Goal: Task Accomplishment & Management: Complete application form

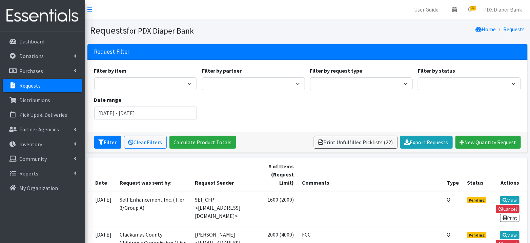
drag, startPoint x: 268, startPoint y: 208, endPoint x: 190, endPoint y: 205, distance: 78.1
click at [191, 205] on td "SEI_CFP <[EMAIL_ADDRESS][DOMAIN_NAME]>" at bounding box center [227, 208] width 72 height 35
copy td "stephaniep@selfenhancement.org"
click at [153, 205] on td "Self Enhancement Inc. (Tier 3/Group A)" at bounding box center [153, 208] width 75 height 35
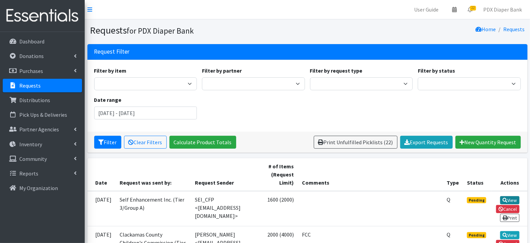
click at [510, 197] on link "View" at bounding box center [510, 200] width 19 height 8
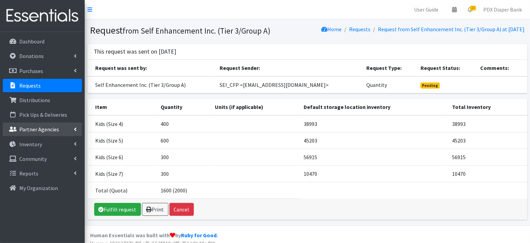
click at [45, 131] on p "Partner Agencies" at bounding box center [39, 129] width 40 height 7
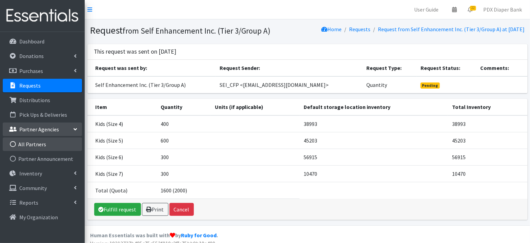
click at [40, 142] on link "All Partners" at bounding box center [42, 144] width 79 height 14
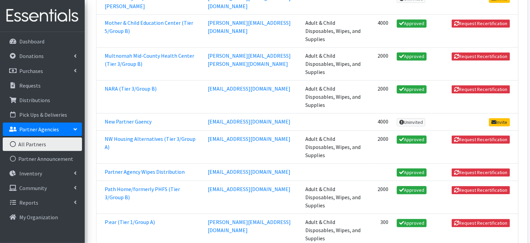
scroll to position [677, 0]
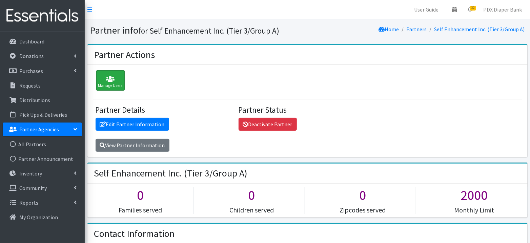
click at [113, 82] on div "Manage Users" at bounding box center [110, 80] width 28 height 20
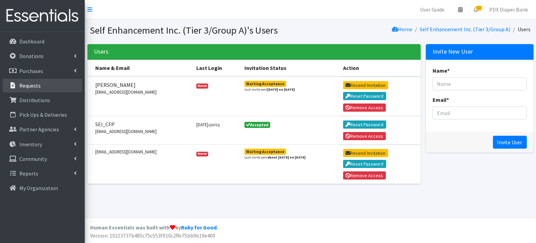
click at [50, 86] on link "Requests" at bounding box center [42, 86] width 79 height 14
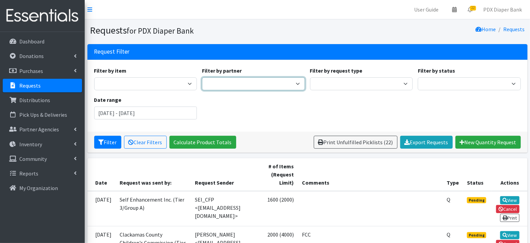
click at [249, 83] on select "AFHHO: African Family Holistic Health Organization (Tier 5/Group B) Beach Bum D…" at bounding box center [253, 83] width 103 height 13
select select "226"
click at [202, 77] on select "AFHHO: African Family Holistic Health Organization (Tier 5/Group B) Beach Bum D…" at bounding box center [253, 83] width 103 height 13
click at [166, 112] on input "August 8, 2025 - November 8, 2025" at bounding box center [145, 112] width 103 height 13
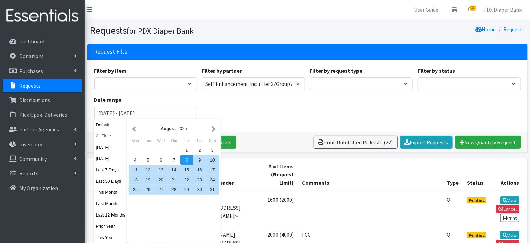
click at [107, 135] on button "All Time" at bounding box center [110, 136] width 33 height 10
type input "October 8, 1925 - October 8, 2026"
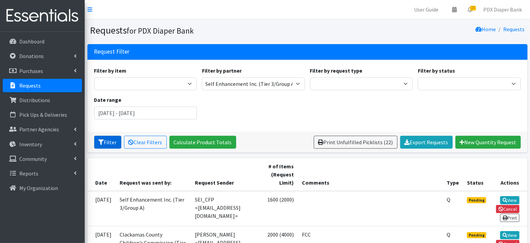
click at [101, 141] on icon "submit" at bounding box center [101, 141] width 5 height 5
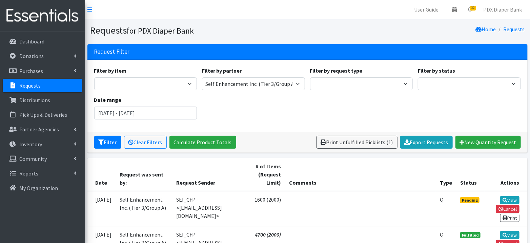
click at [45, 81] on link "Requests" at bounding box center [42, 86] width 79 height 14
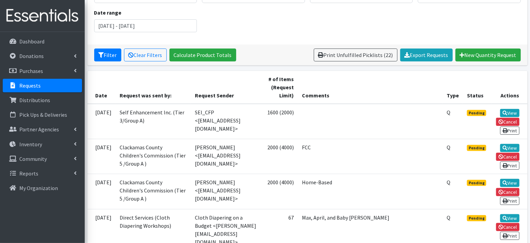
scroll to position [89, 0]
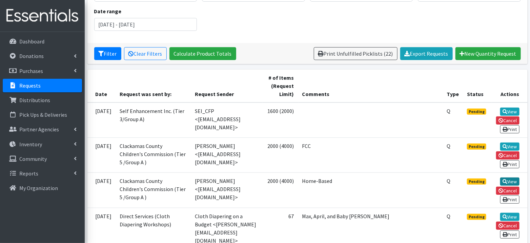
click at [510, 183] on link "View" at bounding box center [510, 181] width 19 height 8
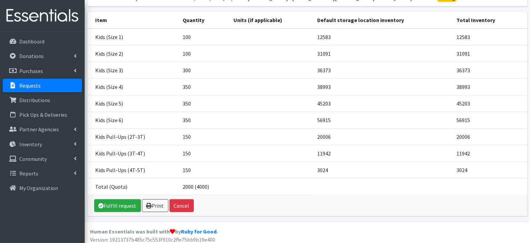
scroll to position [100, 0]
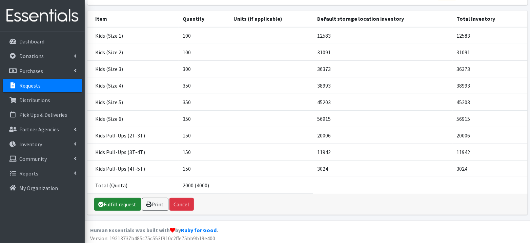
click at [121, 204] on link "Fulfill request" at bounding box center [117, 204] width 47 height 13
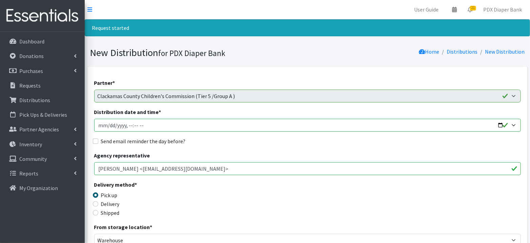
click at [108, 125] on input "Distribution date and time *" at bounding box center [307, 125] width 427 height 13
type input "82025-10-09T09:00"
click at [127, 140] on label "Send email reminder the day before?" at bounding box center [143, 141] width 85 height 8
click at [98, 140] on input "Send email reminder the day before?" at bounding box center [95, 140] width 5 height 5
checkbox input "true"
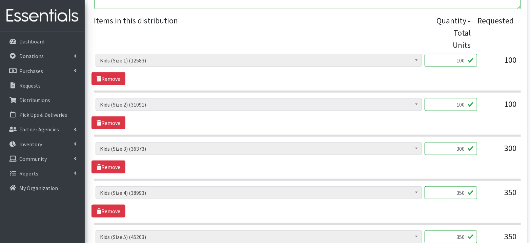
scroll to position [275, 0]
click at [468, 59] on input "100" at bounding box center [451, 59] width 53 height 13
type input "102"
click at [465, 103] on input "100" at bounding box center [451, 103] width 53 height 13
type input "109"
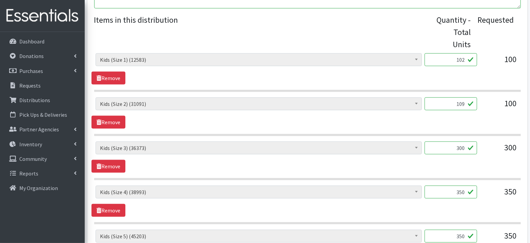
click at [467, 149] on input "300" at bounding box center [451, 147] width 53 height 13
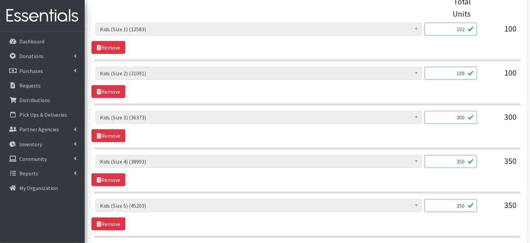
scroll to position [309, 0]
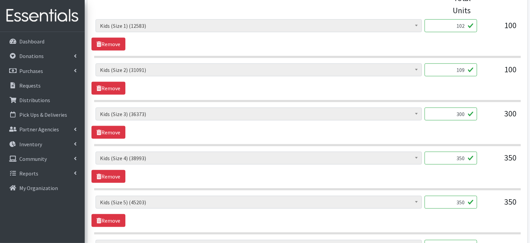
click at [465, 157] on input "350" at bounding box center [451, 158] width 53 height 13
type input "358"
click at [471, 172] on div "Adult Briefs (Large, approx. 38"-56") (2171) Adult Briefs (Medium, approx. 32"-…" at bounding box center [308, 167] width 432 height 31
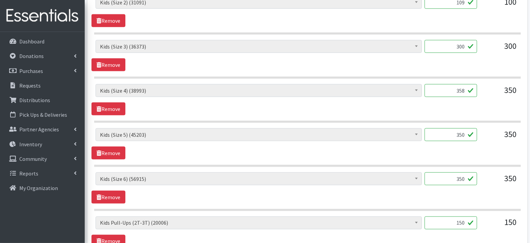
scroll to position [378, 0]
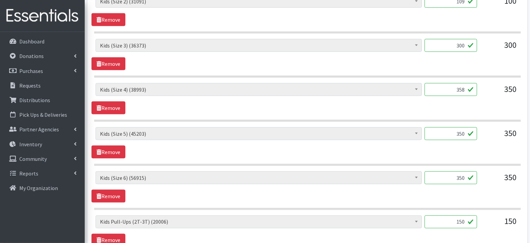
click at [466, 132] on input "350" at bounding box center [451, 133] width 53 height 13
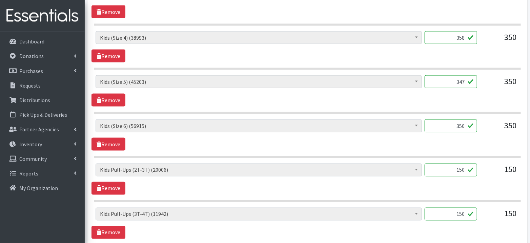
scroll to position [430, 0]
type input "347"
click at [465, 123] on input "350" at bounding box center [451, 125] width 53 height 13
type input "342"
click at [439, 145] on div "Adult Briefs (Large, approx. 38"-56") (2171) Adult Briefs (Medium, approx. 32"-…" at bounding box center [308, 134] width 432 height 31
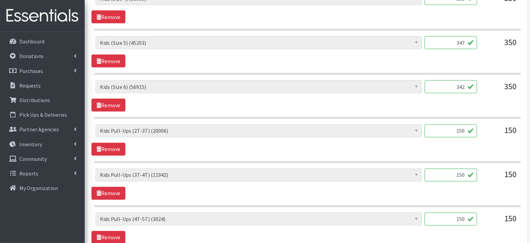
scroll to position [474, 0]
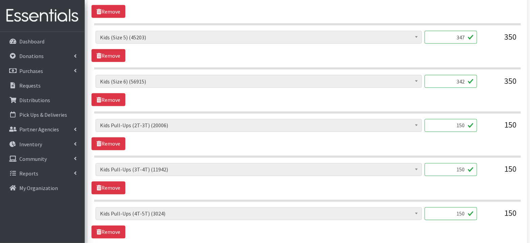
click at [464, 123] on input "150" at bounding box center [451, 125] width 53 height 13
type input "144"
click at [428, 148] on section "Adult Briefs (Large, approx. 38"-56") (2171) Adult Briefs (Medium, approx. 32"-…" at bounding box center [307, 138] width 427 height 39
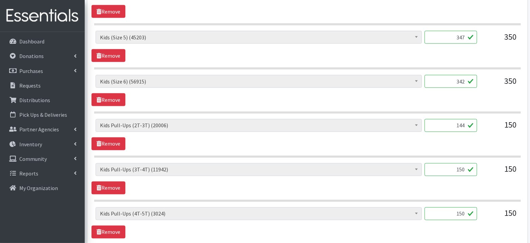
click at [463, 165] on input "150" at bounding box center [451, 169] width 53 height 13
type input "150"
click at [442, 176] on div "150" at bounding box center [451, 172] width 53 height 18
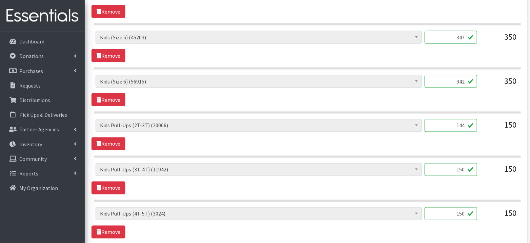
click at [442, 176] on div "150" at bounding box center [451, 172] width 53 height 18
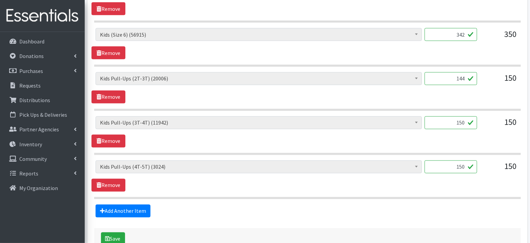
scroll to position [522, 0]
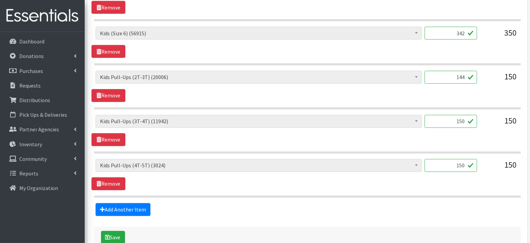
click at [459, 164] on input "150" at bounding box center [451, 165] width 53 height 13
type input "146"
click at [405, 181] on div "Adult Briefs (Large, approx. 38"-56") (2171) Adult Briefs (Medium, approx. 32"-…" at bounding box center [308, 174] width 432 height 31
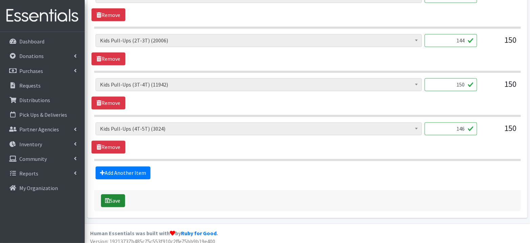
click at [112, 194] on button "Save" at bounding box center [113, 200] width 24 height 13
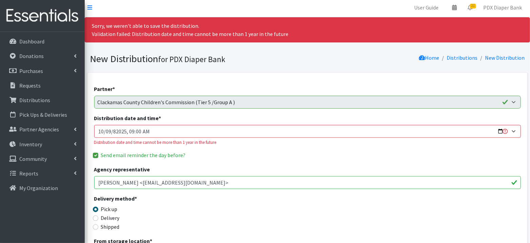
scroll to position [0, 0]
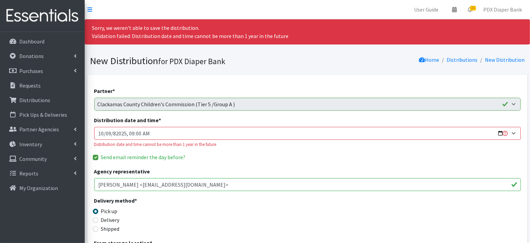
click at [117, 133] on input "Distribution date and time *" at bounding box center [307, 133] width 427 height 13
click at [116, 132] on input "Distribution date and time *" at bounding box center [307, 133] width 427 height 13
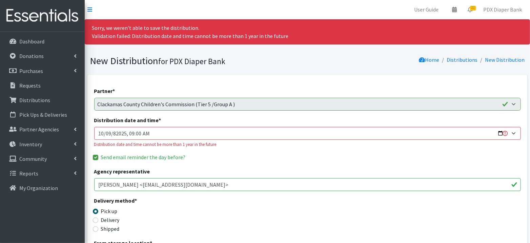
click at [116, 132] on input "Distribution date and time *" at bounding box center [307, 133] width 427 height 13
click at [143, 133] on input "Distribution date and time *" at bounding box center [307, 133] width 427 height 13
type input "2025-10-09T09:00"
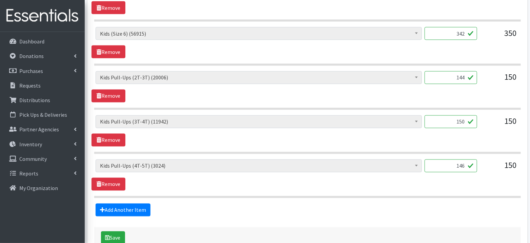
scroll to position [575, 0]
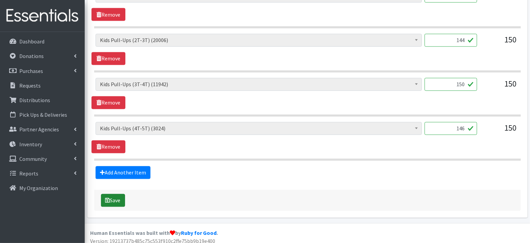
click at [111, 196] on button "Save" at bounding box center [113, 200] width 24 height 13
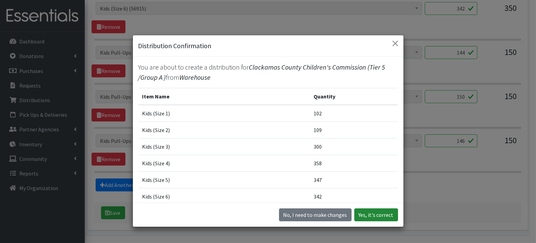
click at [378, 212] on button "Yes, it's correct" at bounding box center [376, 214] width 44 height 13
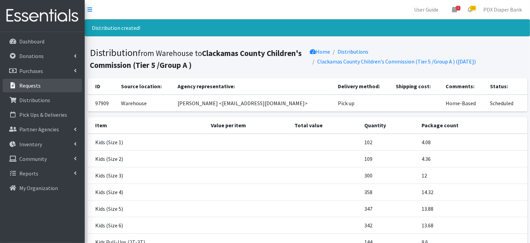
click at [29, 87] on p "Requests" at bounding box center [29, 85] width 21 height 7
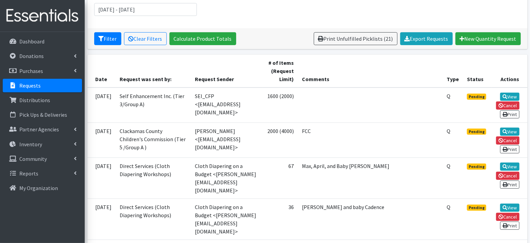
scroll to position [116, 0]
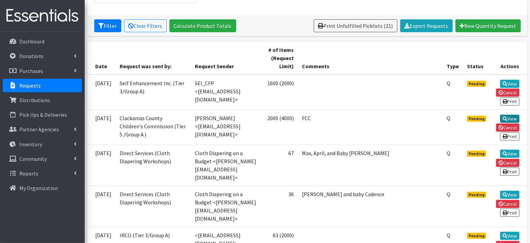
click at [508, 115] on link "View" at bounding box center [510, 119] width 19 height 8
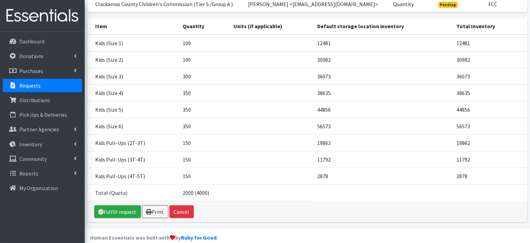
scroll to position [100, 0]
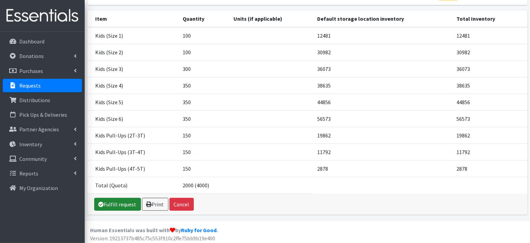
click at [125, 202] on link "Fulfill request" at bounding box center [117, 204] width 47 height 13
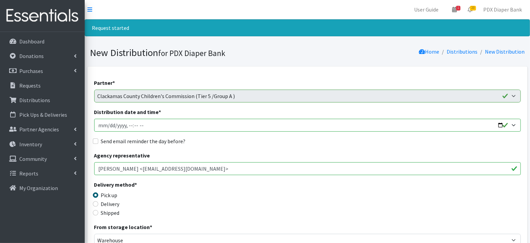
click at [109, 125] on input "Distribution date and time *" at bounding box center [307, 125] width 427 height 13
type input "[DATE]T23:59"
type input "[DATE]T09:00"
click at [148, 142] on label "Send email reminder the day before?" at bounding box center [143, 141] width 85 height 8
click at [98, 142] on input "Send email reminder the day before?" at bounding box center [95, 140] width 5 height 5
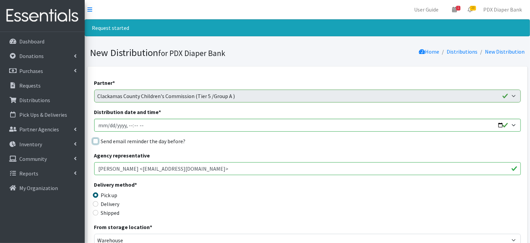
checkbox input "true"
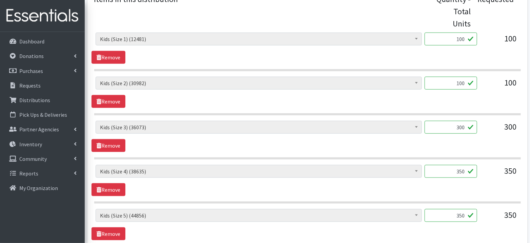
scroll to position [294, 0]
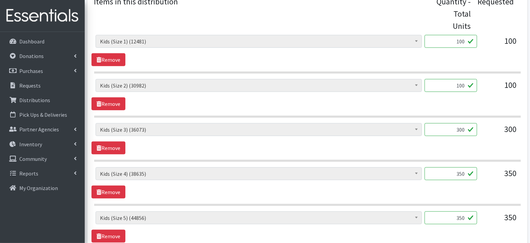
click at [465, 40] on input "100" at bounding box center [451, 41] width 53 height 13
type input "116"
click at [461, 86] on input "100" at bounding box center [451, 85] width 53 height 13
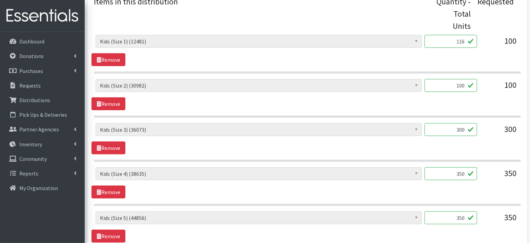
click at [461, 86] on input "100" at bounding box center [451, 85] width 53 height 13
type input "113"
click at [464, 128] on input "300" at bounding box center [451, 129] width 53 height 13
click at [461, 173] on input "350" at bounding box center [451, 173] width 53 height 13
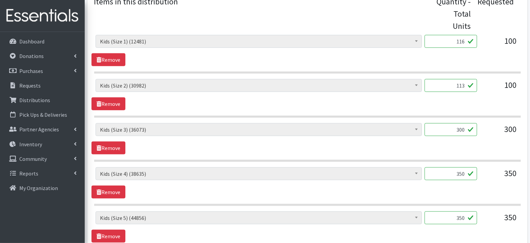
click at [461, 173] on input "350" at bounding box center [451, 173] width 53 height 13
click at [459, 185] on div "Adult Briefs (Large, approx. 38"-56") (2171) Adult Briefs (Medium, approx. 32"-…" at bounding box center [308, 182] width 432 height 31
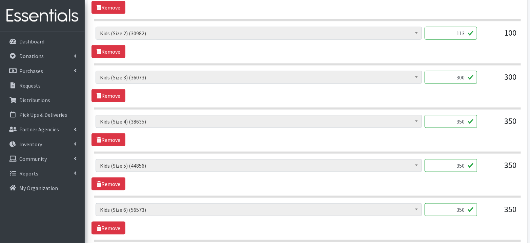
scroll to position [350, 0]
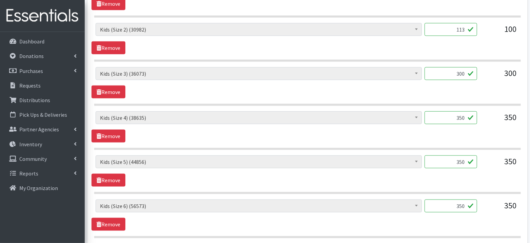
click at [465, 114] on input "350" at bounding box center [451, 117] width 53 height 13
type input "348"
click at [452, 177] on div "Adult Briefs (Large, approx. 38"-56") (2171) Adult Briefs (Medium, approx. 32"-…" at bounding box center [308, 170] width 432 height 31
click at [468, 159] on input "350" at bounding box center [451, 161] width 53 height 13
type input "348"
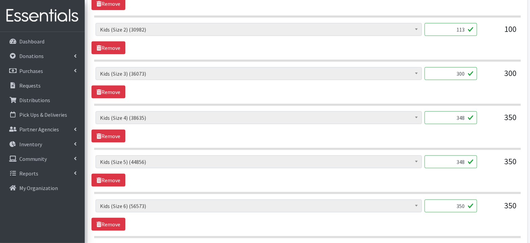
click at [463, 183] on section "Adult Briefs (Large, approx. 38"-56") (2171) Adult Briefs (Medium, approx. 32"-…" at bounding box center [307, 174] width 427 height 39
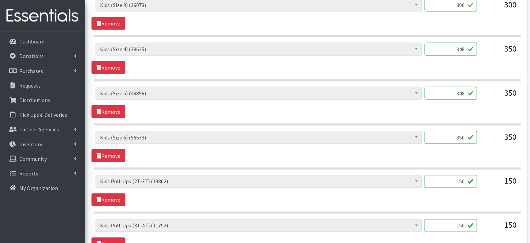
scroll to position [420, 0]
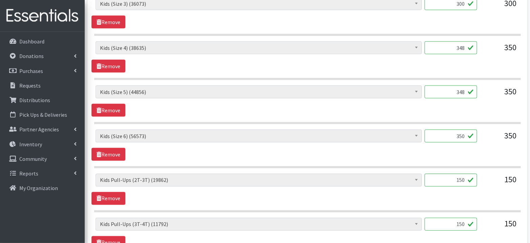
click at [466, 134] on input "350" at bounding box center [451, 136] width 53 height 13
type input "348"
click at [458, 156] on div "Adult Briefs (Large, approx. 38"-56") (2171) Adult Briefs (Medium, approx. 32"-…" at bounding box center [308, 145] width 432 height 31
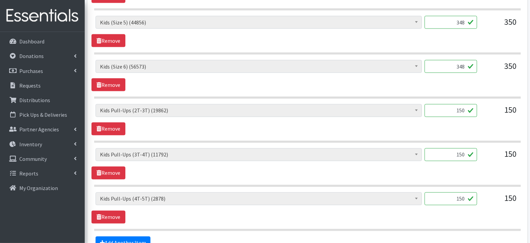
scroll to position [490, 0]
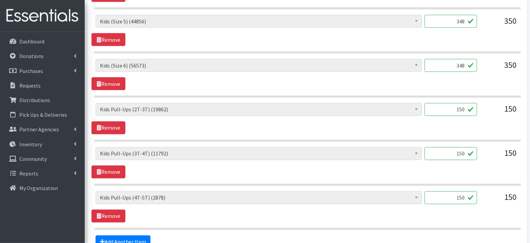
click at [462, 103] on input "150" at bounding box center [451, 109] width 53 height 13
type input "144"
click at [474, 122] on div "Adult Briefs (Large, approx. 38"-56") (2171) Adult Briefs (Medium, approx. 32"-…" at bounding box center [308, 118] width 432 height 31
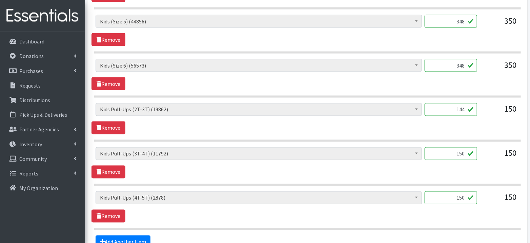
click at [462, 151] on input "150" at bounding box center [451, 153] width 53 height 13
click at [452, 168] on div "Adult Briefs (Large, approx. 38"-56") (2171) Adult Briefs (Medium, approx. 32"-…" at bounding box center [308, 162] width 432 height 31
click at [465, 191] on input "150" at bounding box center [451, 197] width 53 height 13
type input "147"
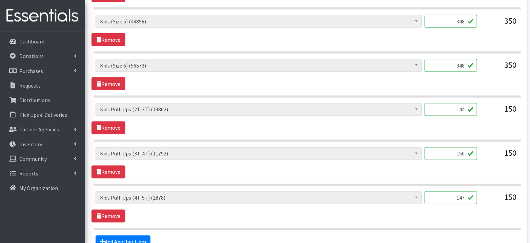
click at [384, 228] on hr at bounding box center [307, 229] width 427 height 2
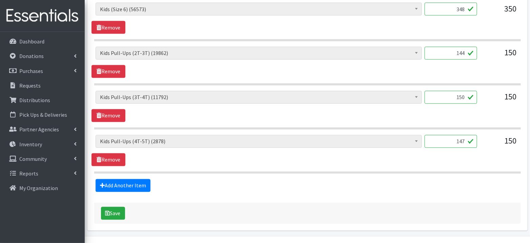
scroll to position [559, 0]
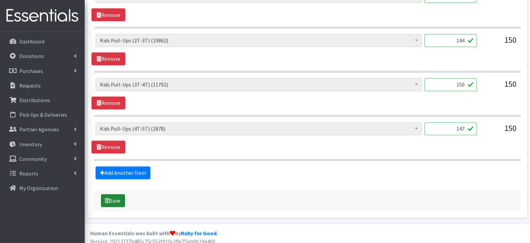
click at [118, 200] on button "Save" at bounding box center [113, 200] width 24 height 13
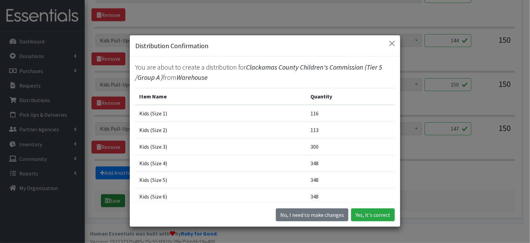
scroll to position [547, 0]
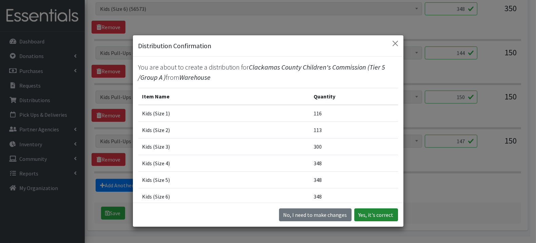
click at [379, 215] on button "Yes, it's correct" at bounding box center [376, 214] width 44 height 13
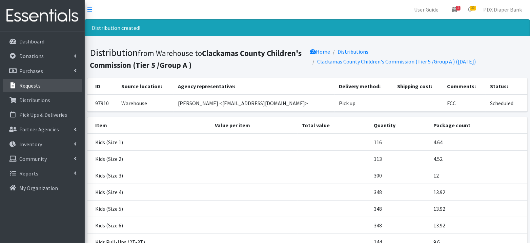
click at [36, 83] on p "Requests" at bounding box center [29, 85] width 21 height 7
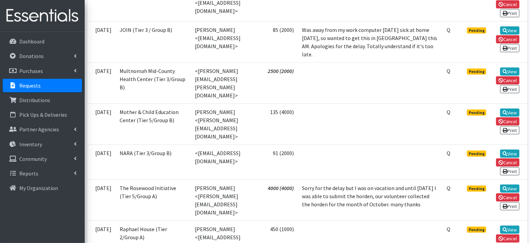
scroll to position [361, 0]
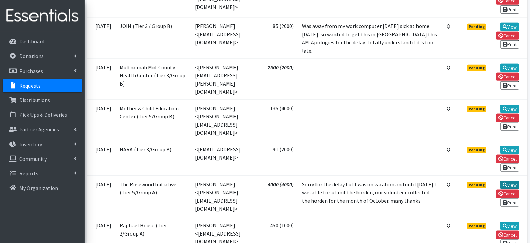
click at [508, 181] on link "View" at bounding box center [510, 185] width 19 height 8
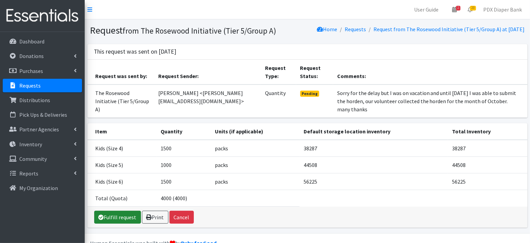
click at [108, 213] on link "Fulfill request" at bounding box center [117, 217] width 47 height 13
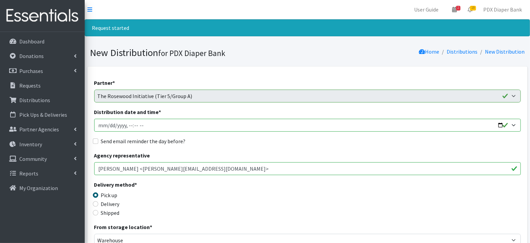
click at [109, 125] on input "Distribution date and time *" at bounding box center [307, 125] width 427 height 13
type input "2025-10-09T23:59"
type input "2025-10-09T09:00"
click at [171, 138] on label "Send email reminder the day before?" at bounding box center [143, 141] width 85 height 8
click at [98, 138] on input "Send email reminder the day before?" at bounding box center [95, 140] width 5 height 5
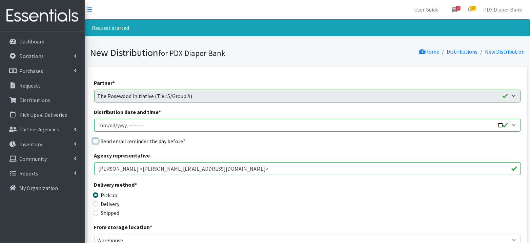
checkbox input "true"
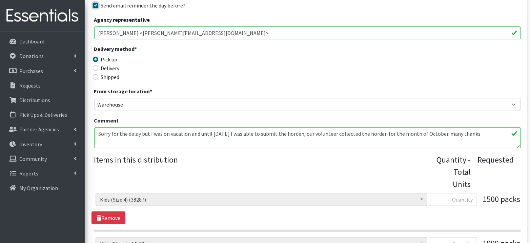
scroll to position [136, 0]
click at [238, 132] on textarea "Sorry for the delay but I was on vacation and until [DATE] I was able to submit…" at bounding box center [307, 137] width 427 height 21
click at [238, 132] on textarea "Sorry for the delay but I was on vacation and until today I was able to submit …" at bounding box center [307, 137] width 427 height 21
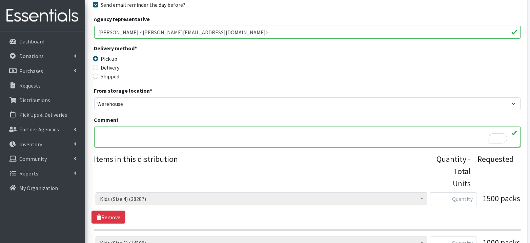
click at [226, 172] on legend "Items in this distribution" at bounding box center [265, 170] width 342 height 34
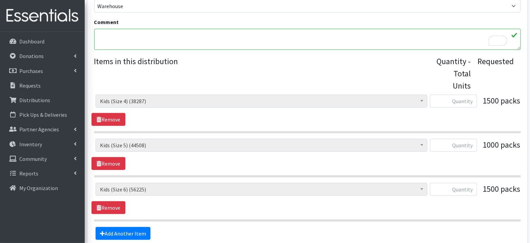
scroll to position [240, 0]
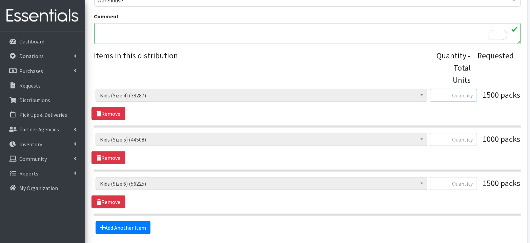
click at [468, 92] on input "text" at bounding box center [453, 95] width 47 height 13
type input "1500"
click at [467, 140] on input "text" at bounding box center [453, 139] width 47 height 13
type input "1000"
click at [468, 177] on input "text" at bounding box center [453, 183] width 47 height 13
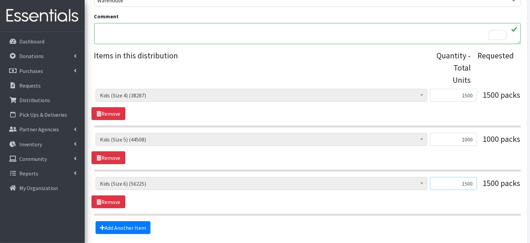
type input "1500"
click at [375, 199] on div "Adult Briefs (Large, approx. 38"-56") (2171) Adult Briefs (Medium, approx. 32"-…" at bounding box center [308, 192] width 432 height 31
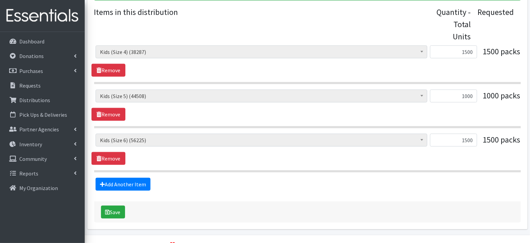
scroll to position [297, 0]
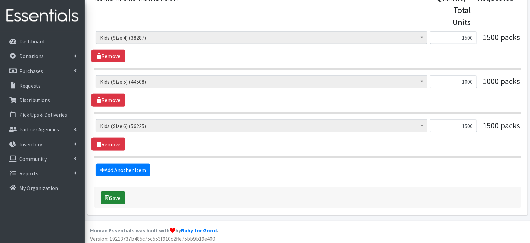
click at [113, 197] on button "Save" at bounding box center [113, 197] width 24 height 13
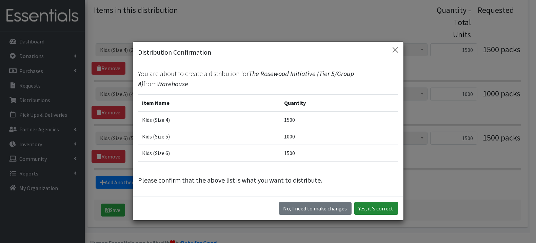
click at [370, 205] on button "Yes, it's correct" at bounding box center [376, 208] width 44 height 13
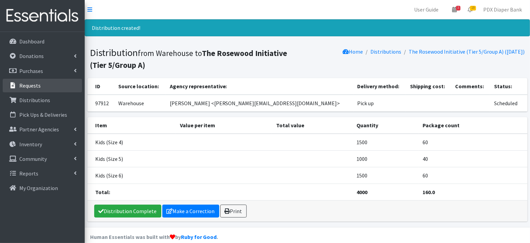
click at [48, 86] on link "Requests" at bounding box center [42, 86] width 79 height 14
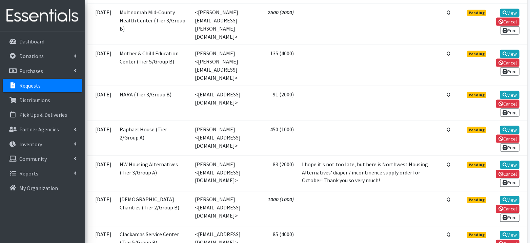
scroll to position [421, 0]
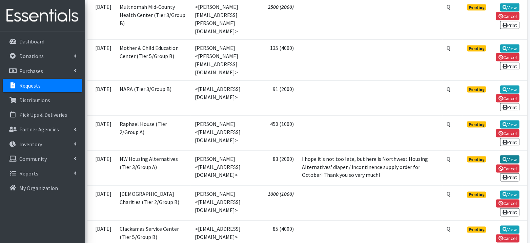
click at [508, 155] on link "View" at bounding box center [510, 159] width 19 height 8
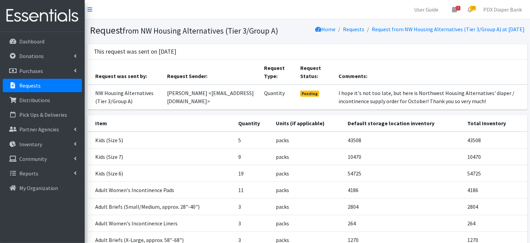
scroll to position [178, 0]
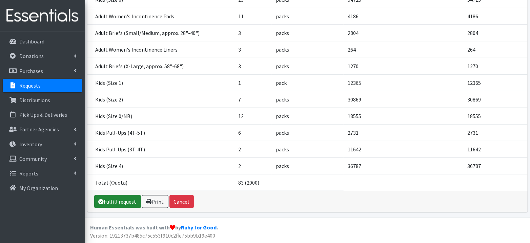
click at [119, 202] on link "Fulfill request" at bounding box center [117, 201] width 47 height 13
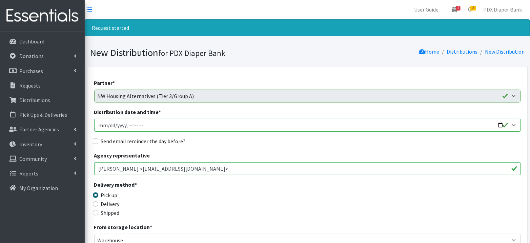
click at [109, 123] on input "Distribution date and time *" at bounding box center [307, 125] width 427 height 13
type input "2025-10-09T23:59"
type input "2025-10-09T09:00"
click at [100, 139] on div "Send email reminder the day before?" at bounding box center [307, 141] width 427 height 8
click at [214, 198] on div "Delivery method * Pick up Delivery Shipped Shipping cost" at bounding box center [307, 201] width 427 height 42
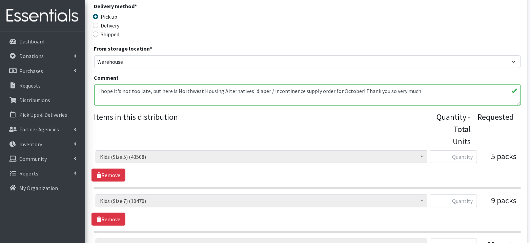
scroll to position [122, 0]
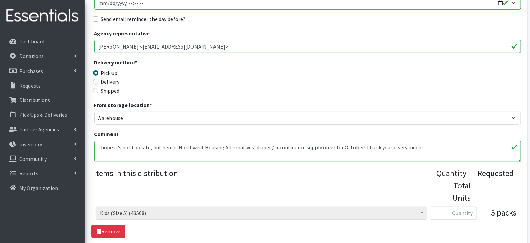
click at [228, 148] on textarea "I hope it's not too late, but here is Northwest Housing Alternatives' diaper / …" at bounding box center [307, 151] width 427 height 21
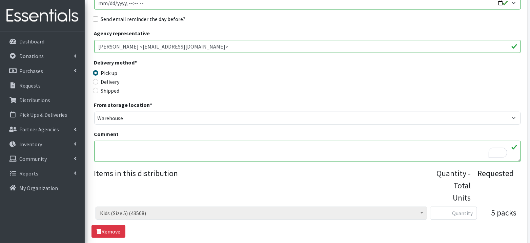
click at [291, 160] on textarea "I hope it's not too late, but here is Northwest Housing Alternatives' diaper / …" at bounding box center [307, 151] width 427 height 21
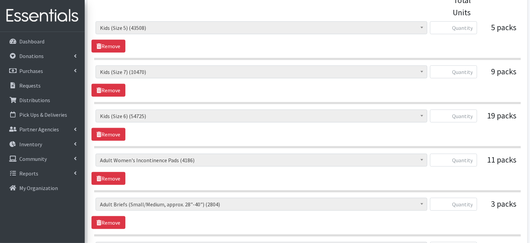
scroll to position [309, 0]
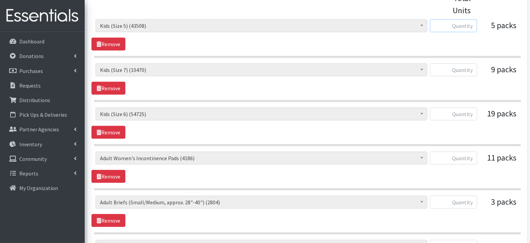
click at [465, 25] on input "text" at bounding box center [453, 25] width 47 height 13
type input "125"
click at [492, 42] on div "Adult Briefs (Large, approx. 38"-56") (2171) Adult Briefs (Medium, approx. 32"-…" at bounding box center [308, 34] width 432 height 31
click at [468, 69] on input "text" at bounding box center [453, 69] width 47 height 13
type input "225"
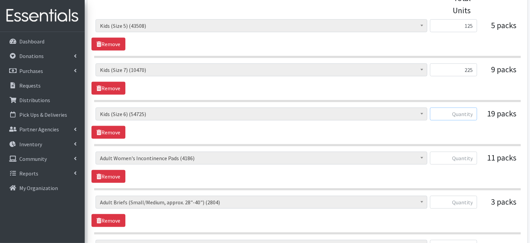
click at [464, 117] on input "text" at bounding box center [453, 114] width 47 height 13
type input "399"
click at [451, 155] on input "text" at bounding box center [453, 158] width 47 height 13
type input "288"
click at [452, 198] on input "text" at bounding box center [453, 202] width 47 height 13
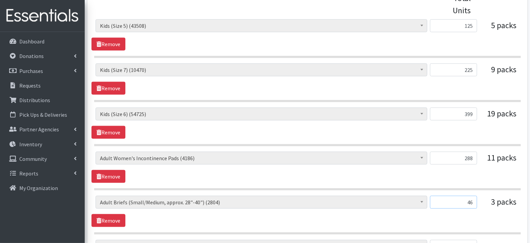
type input "46"
click at [475, 210] on div "46" at bounding box center [453, 205] width 47 height 18
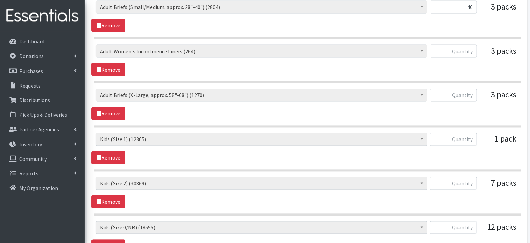
scroll to position [506, 0]
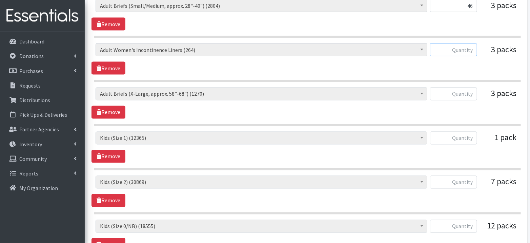
click at [460, 46] on input "text" at bounding box center [453, 49] width 47 height 13
type input "87"
click at [459, 92] on input "text" at bounding box center [453, 94] width 47 height 13
type input "54"
click at [470, 137] on input "text" at bounding box center [453, 138] width 47 height 13
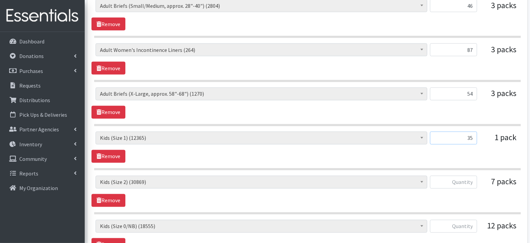
type input "35"
click at [466, 178] on input "text" at bounding box center [453, 182] width 47 height 13
type input "203"
click at [469, 220] on input "text" at bounding box center [453, 226] width 47 height 13
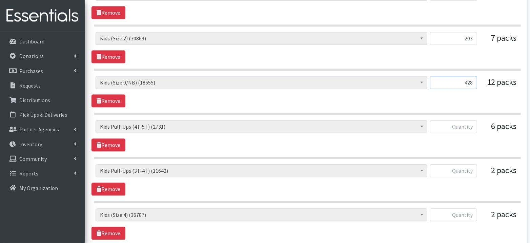
scroll to position [704, 0]
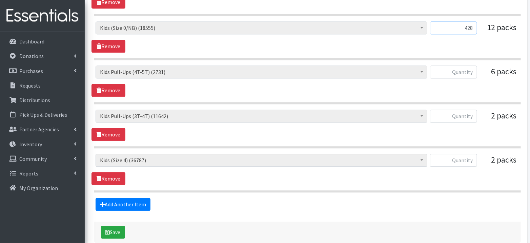
type input "428"
click at [463, 65] on input "text" at bounding box center [453, 71] width 47 height 13
type input "108"
click at [467, 111] on input "text" at bounding box center [453, 116] width 47 height 13
type input "66"
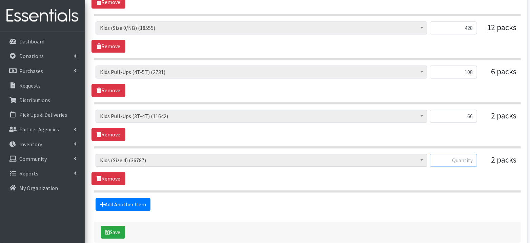
click at [464, 154] on input "text" at bounding box center [453, 160] width 47 height 13
type input "47"
click at [117, 226] on button "Save" at bounding box center [113, 232] width 24 height 13
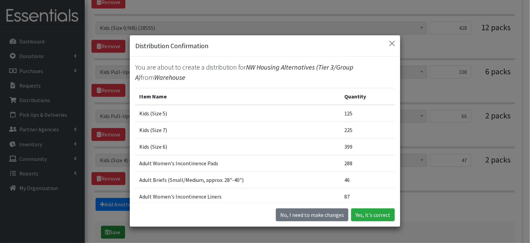
scroll to position [692, 0]
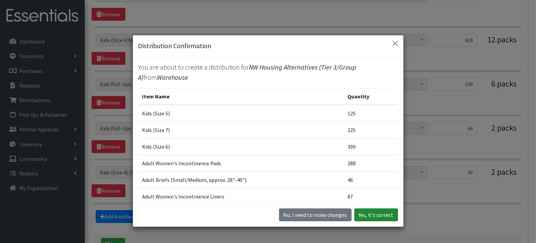
click at [387, 211] on button "Yes, it's correct" at bounding box center [376, 214] width 44 height 13
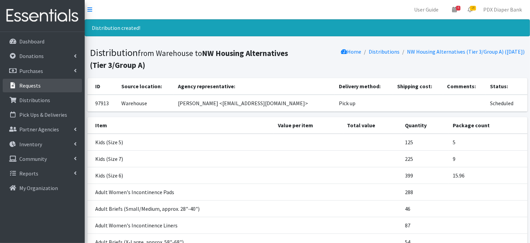
click at [28, 84] on p "Requests" at bounding box center [29, 85] width 21 height 7
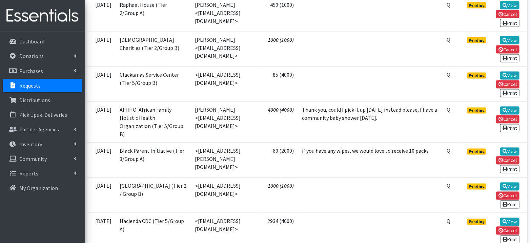
scroll to position [548, 0]
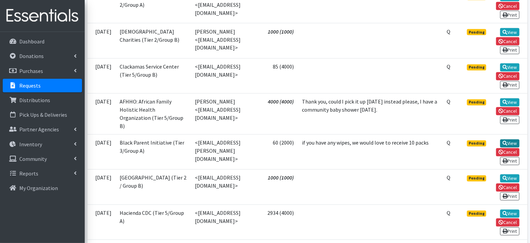
click at [511, 139] on link "View" at bounding box center [510, 143] width 19 height 8
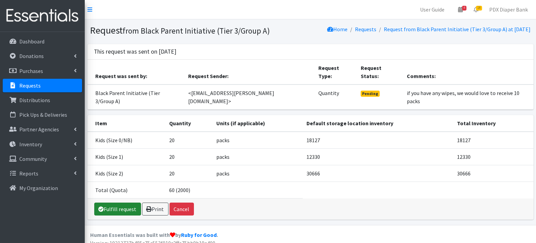
click at [116, 202] on link "Fulfill request" at bounding box center [117, 208] width 47 height 13
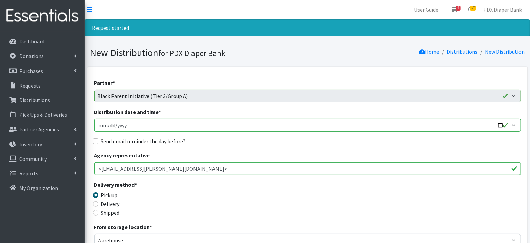
click at [110, 125] on input "Distribution date and time *" at bounding box center [307, 125] width 427 height 13
type input "2025-10-09T23:59"
type input "2025-10-09T09:00"
click at [103, 139] on label "Send email reminder the day before?" at bounding box center [143, 141] width 85 height 8
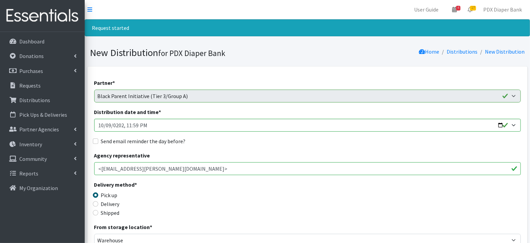
click at [98, 139] on input "Send email reminder the day before?" at bounding box center [95, 140] width 5 height 5
checkbox input "true"
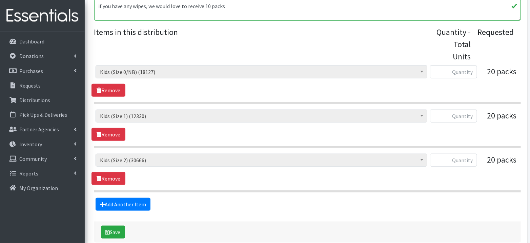
scroll to position [266, 0]
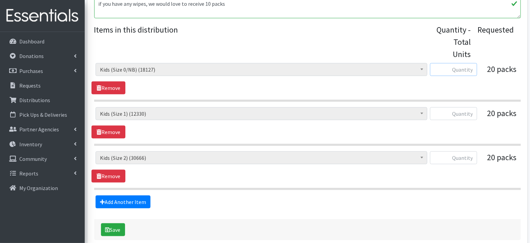
click at [450, 69] on input "text" at bounding box center [453, 69] width 47 height 13
type input "500"
click at [467, 108] on input "text" at bounding box center [453, 113] width 47 height 13
type input "650"
click at [467, 156] on input "text" at bounding box center [453, 157] width 47 height 13
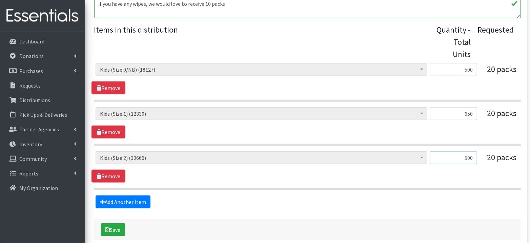
type input "500"
click at [433, 177] on div "Adult Briefs (Large, approx. 38"-56") (2171) Adult Briefs (Medium, approx. 32"-…" at bounding box center [308, 166] width 432 height 31
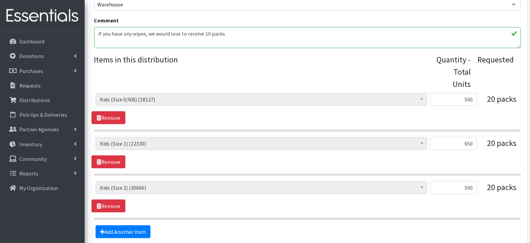
scroll to position [224, 0]
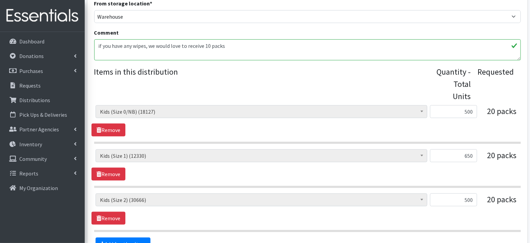
click at [217, 47] on textarea "if you have any wipes, we would love to receive 10 packs" at bounding box center [307, 49] width 427 height 21
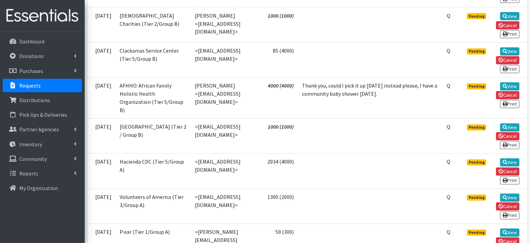
scroll to position [568, 0]
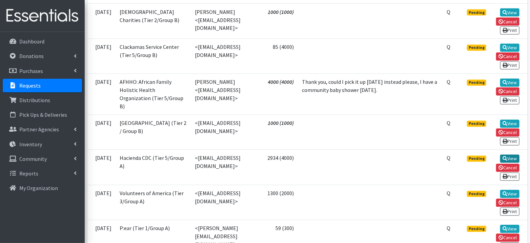
click at [513, 155] on link "View" at bounding box center [510, 159] width 19 height 8
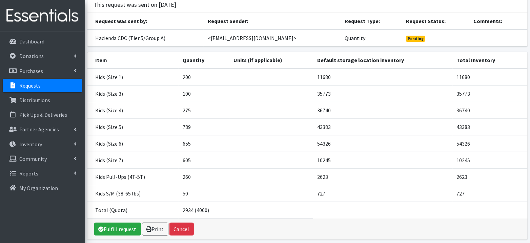
scroll to position [72, 0]
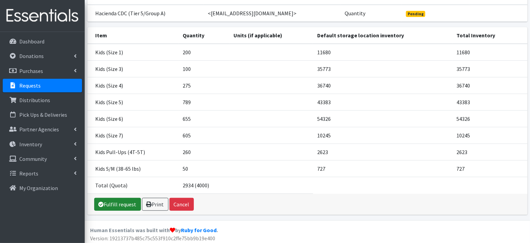
click at [112, 206] on link "Fulfill request" at bounding box center [117, 204] width 47 height 13
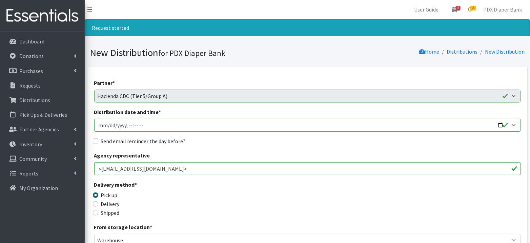
click at [108, 125] on input "Distribution date and time *" at bounding box center [307, 125] width 427 height 13
type input "[DATE]T23:59"
type input "[DATE]T09:00"
click at [106, 138] on label "Send email reminder the day before?" at bounding box center [143, 141] width 85 height 8
click at [98, 138] on input "Send email reminder the day before?" at bounding box center [95, 140] width 5 height 5
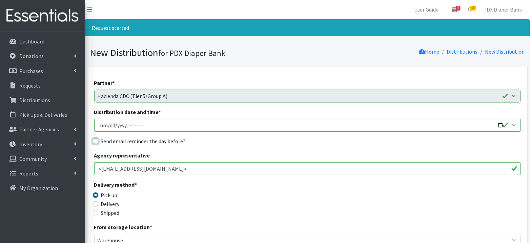
checkbox input "true"
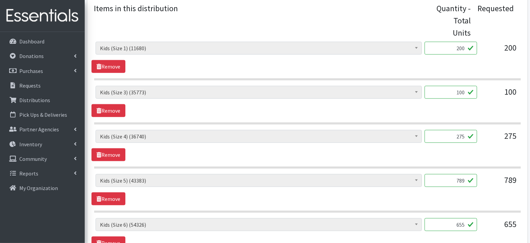
scroll to position [290, 0]
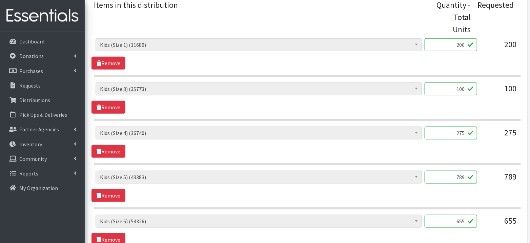
click at [465, 45] on input "200" at bounding box center [451, 44] width 53 height 13
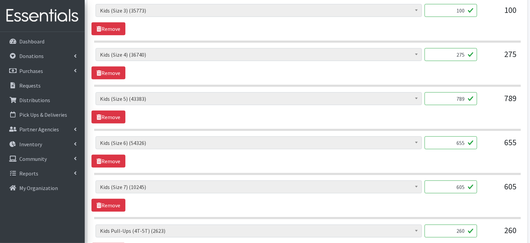
scroll to position [368, 0]
type input "204"
click at [465, 99] on input "789" at bounding box center [451, 99] width 53 height 13
type input "792"
click at [459, 129] on hr at bounding box center [307, 130] width 427 height 2
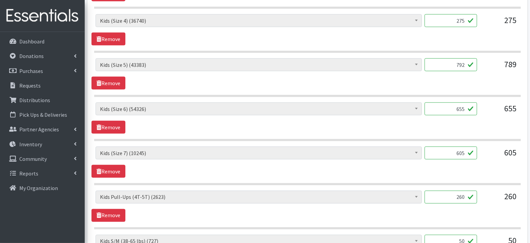
scroll to position [411, 0]
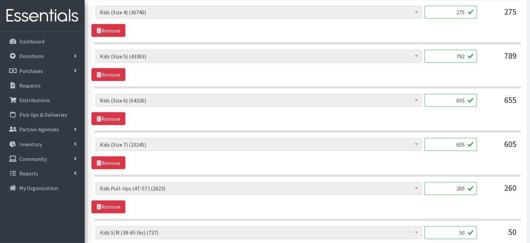
click at [467, 97] on input "655" at bounding box center [451, 100] width 53 height 13
type input "65"
click at [478, 114] on div "Adult Briefs (Large, approx. 38"-56") (2171) Adult Briefs (Medium, approx. 32"-…" at bounding box center [308, 109] width 432 height 31
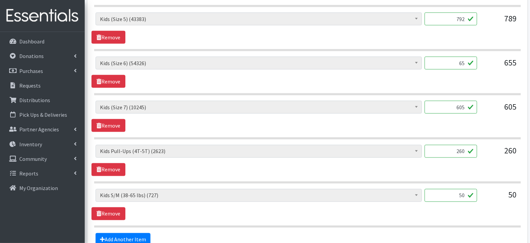
scroll to position [449, 0]
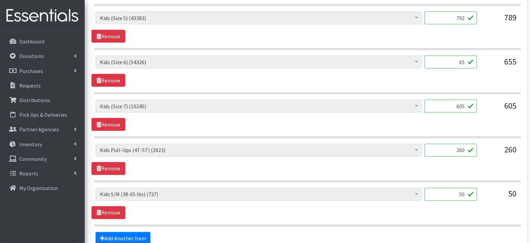
click at [467, 102] on input "605" at bounding box center [451, 106] width 53 height 13
click at [474, 121] on div "Adult Briefs (Large, approx. 38"-56") (2171) Adult Briefs (Medium, approx. 32"-…" at bounding box center [308, 115] width 432 height 31
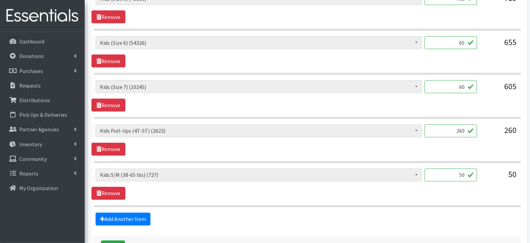
scroll to position [470, 0]
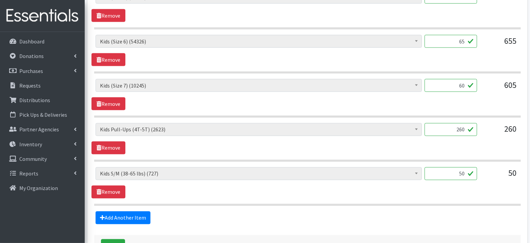
click at [466, 83] on input "60" at bounding box center [451, 85] width 53 height 13
type input "600"
click at [465, 125] on input "260" at bounding box center [451, 129] width 53 height 13
type input "261"
click at [482, 149] on div "Adult Briefs (Large, approx. 38"-56") (2171) Adult Briefs (Medium, approx. 32"-…" at bounding box center [308, 138] width 432 height 31
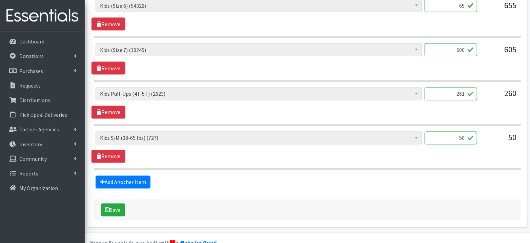
scroll to position [506, 0]
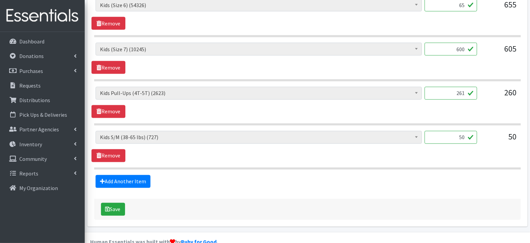
click at [466, 134] on input "50" at bounding box center [451, 137] width 53 height 13
type input "56"
click at [462, 153] on div "Adult Briefs (Large, approx. 38"-56") (2171) Adult Briefs (Medium, approx. 32"-…" at bounding box center [308, 146] width 432 height 31
click at [116, 207] on button "Save" at bounding box center [113, 209] width 24 height 13
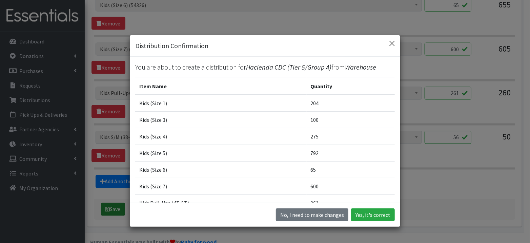
scroll to position [494, 0]
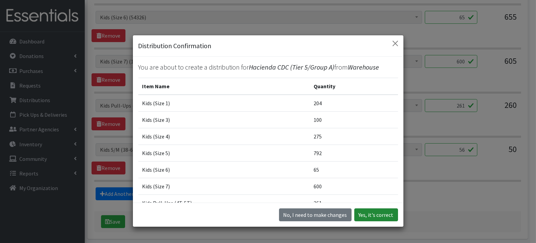
click at [370, 215] on button "Yes, it's correct" at bounding box center [376, 214] width 44 height 13
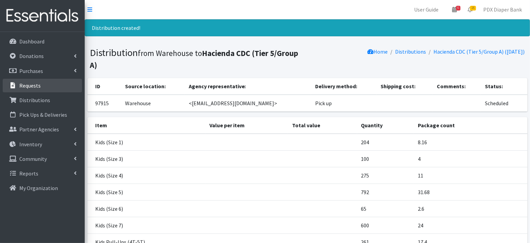
click at [35, 82] on p "Requests" at bounding box center [29, 85] width 21 height 7
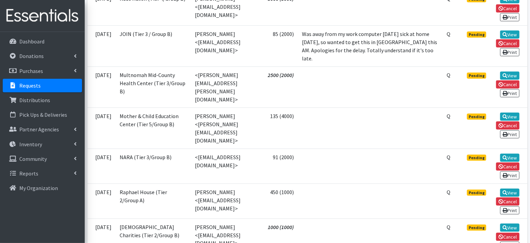
scroll to position [355, 0]
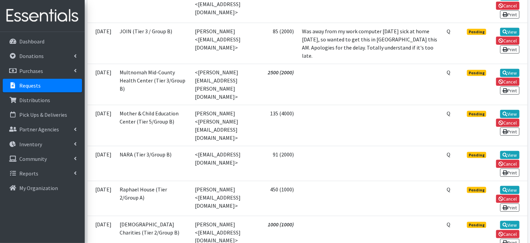
click at [513, 181] on td "View Cancel Print" at bounding box center [510, 198] width 36 height 35
click at [512, 186] on link "View" at bounding box center [510, 190] width 19 height 8
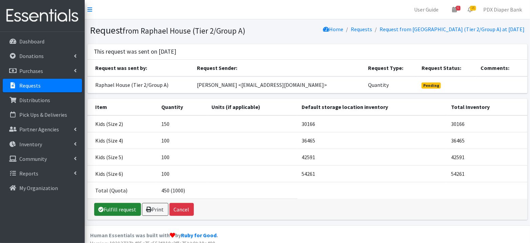
click at [125, 205] on link "Fulfill request" at bounding box center [117, 209] width 47 height 13
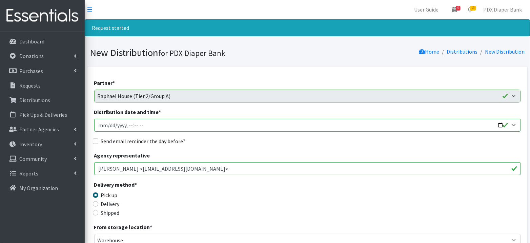
click at [109, 123] on input "Distribution date and time *" at bounding box center [307, 125] width 427 height 13
type input "[DATE]T23:59"
type input "2025-10-09T23:59"
type input "2025-10-09T09:00"
click at [105, 143] on label "Send email reminder the day before?" at bounding box center [143, 141] width 85 height 8
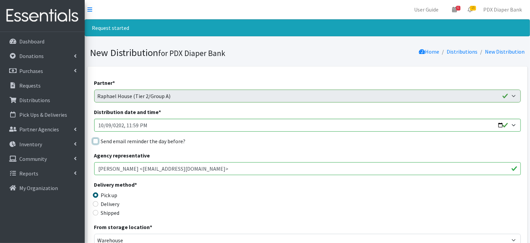
click at [98, 143] on input "Send email reminder the day before?" at bounding box center [95, 140] width 5 height 5
checkbox input "true"
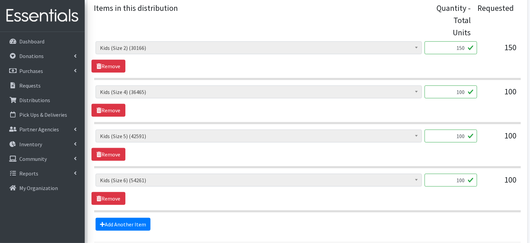
scroll to position [291, 0]
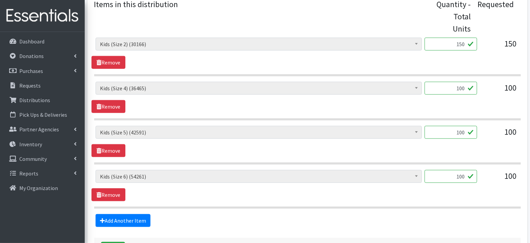
click at [466, 43] on input "150" at bounding box center [451, 44] width 53 height 13
type input "170"
click at [465, 88] on input "100" at bounding box center [451, 88] width 53 height 13
click at [469, 104] on div "Adult Briefs (Large, approx. 38"-56") (2171) Adult Briefs (Medium, approx. 32"-…" at bounding box center [308, 97] width 432 height 31
click at [466, 175] on input "100" at bounding box center [451, 176] width 53 height 13
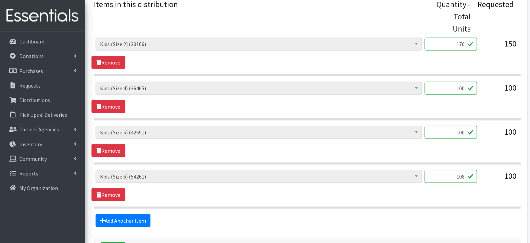
type input "108"
click at [422, 192] on div "Adult Briefs (Large, approx. 38"-56") (2171) Adult Briefs (Medium, approx. 32"-…" at bounding box center [308, 185] width 432 height 31
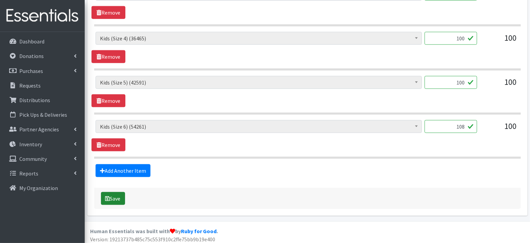
click at [115, 195] on button "Save" at bounding box center [113, 198] width 24 height 13
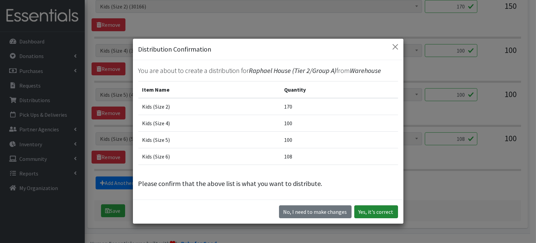
click at [381, 207] on button "Yes, it's correct" at bounding box center [376, 211] width 44 height 13
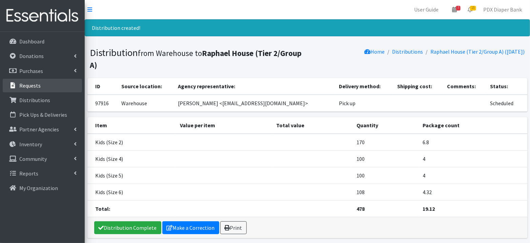
click at [22, 80] on link "Requests" at bounding box center [42, 86] width 79 height 14
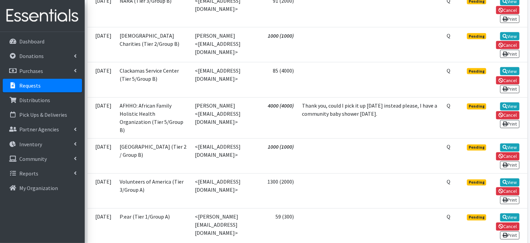
scroll to position [511, 0]
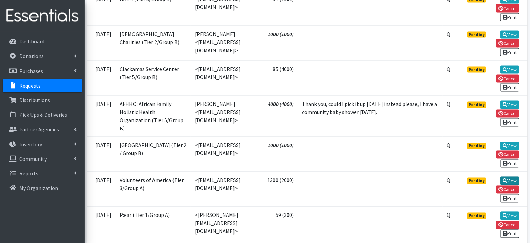
click at [516, 177] on link "View" at bounding box center [510, 181] width 19 height 8
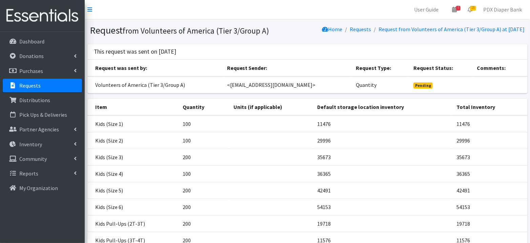
scroll to position [79, 0]
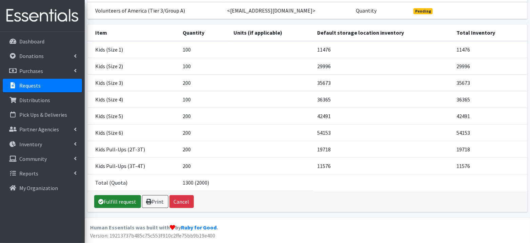
click at [134, 198] on link "Fulfill request" at bounding box center [117, 201] width 47 height 13
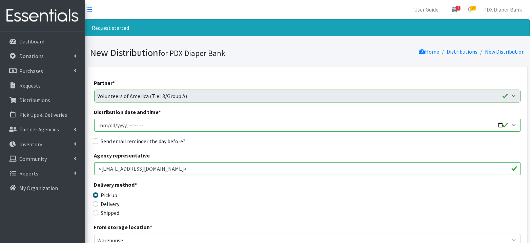
click at [111, 126] on input "Distribution date and time *" at bounding box center [307, 125] width 427 height 13
type input "[DATE]T23:59"
type input "2025-10-09T23:59"
type input "2025-10-09T09:00"
click at [108, 140] on label "Send email reminder the day before?" at bounding box center [143, 141] width 85 height 8
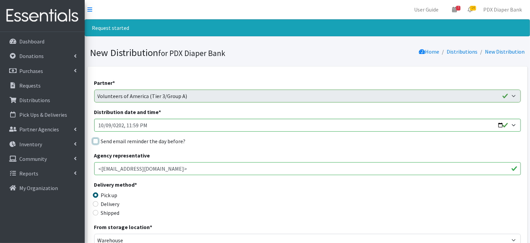
click at [98, 140] on input "Send email reminder the day before?" at bounding box center [95, 140] width 5 height 5
checkbox input "true"
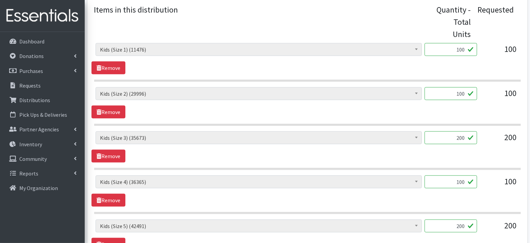
scroll to position [287, 0]
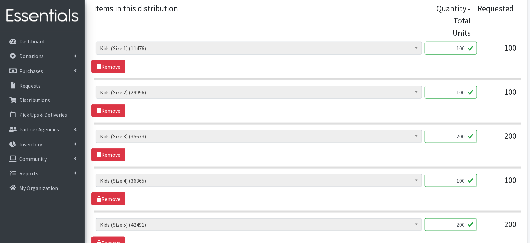
click at [465, 48] on input "100" at bounding box center [451, 48] width 53 height 13
type input "104"
click at [465, 92] on input "100" at bounding box center [451, 92] width 53 height 13
type input "104"
click at [456, 115] on section "Adult Briefs (Large, approx. 38"-56") (2171) Adult Briefs (Medium, approx. 32"-…" at bounding box center [307, 105] width 427 height 39
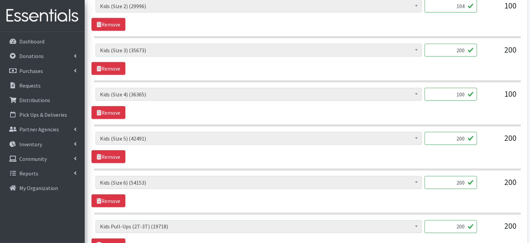
scroll to position [375, 0]
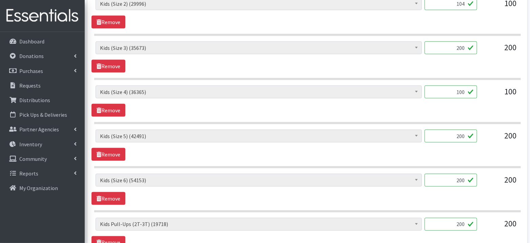
click at [464, 91] on input "100" at bounding box center [451, 91] width 53 height 13
type input "110"
click at [452, 133] on input "200" at bounding box center [451, 136] width 53 height 13
type input "199"
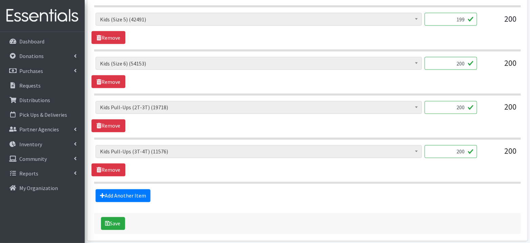
scroll to position [510, 0]
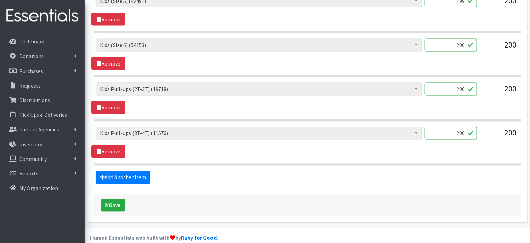
click at [468, 129] on input "200" at bounding box center [451, 133] width 53 height 13
type input "202"
click at [116, 199] on button "Save" at bounding box center [113, 205] width 24 height 13
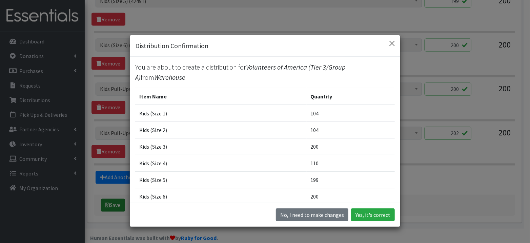
scroll to position [498, 0]
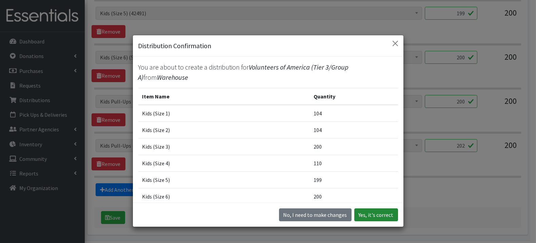
click at [369, 215] on button "Yes, it's correct" at bounding box center [376, 214] width 44 height 13
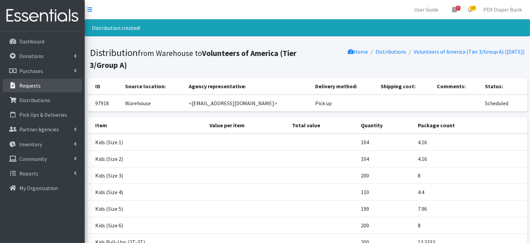
click at [31, 84] on p "Requests" at bounding box center [29, 85] width 21 height 7
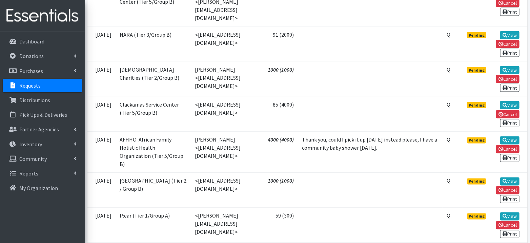
scroll to position [480, 0]
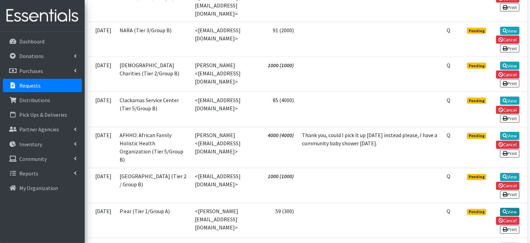
click at [509, 208] on link "View" at bounding box center [510, 212] width 19 height 8
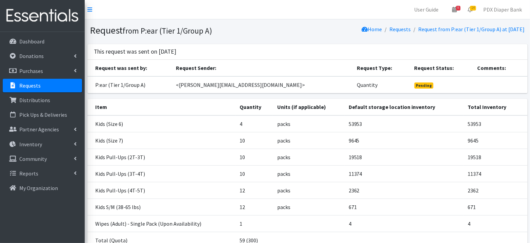
scroll to position [55, 0]
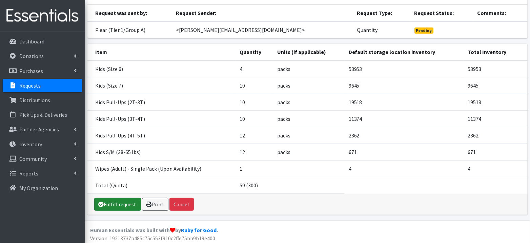
click at [114, 200] on link "Fulfill request" at bounding box center [117, 204] width 47 height 13
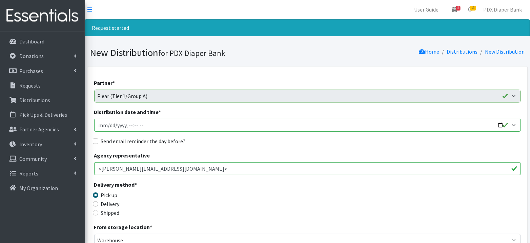
click at [109, 127] on input "Distribution date and time *" at bounding box center [307, 125] width 427 height 13
type input "2025-10-09T23:59"
click at [129, 128] on input "Distribution date and time *" at bounding box center [307, 125] width 427 height 13
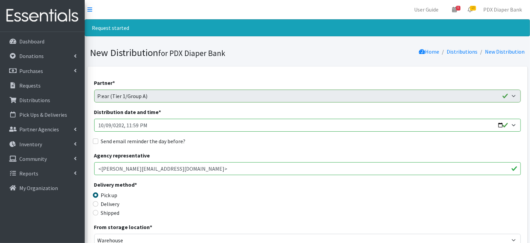
click at [129, 126] on input "Distribution date and time *" at bounding box center [307, 125] width 427 height 13
type input "2025-10-09T09:00"
click at [126, 139] on label "Send email reminder the day before?" at bounding box center [143, 141] width 85 height 8
click at [98, 139] on input "Send email reminder the day before?" at bounding box center [95, 140] width 5 height 5
checkbox input "true"
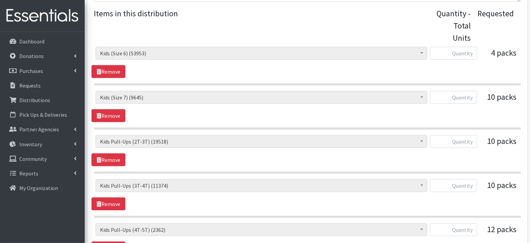
scroll to position [287, 0]
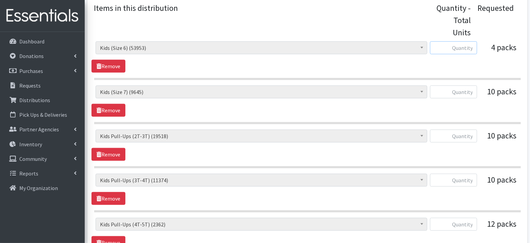
click at [460, 45] on input "text" at bounding box center [453, 47] width 47 height 13
type input "100"
click at [464, 92] on input "text" at bounding box center [453, 91] width 47 height 13
type input "250"
click at [460, 133] on input "text" at bounding box center [453, 136] width 47 height 13
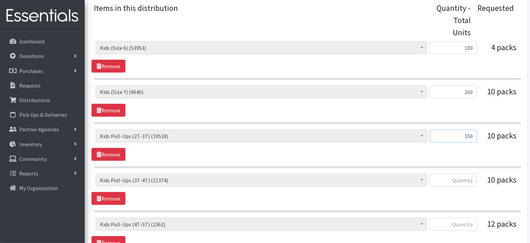
type input "150"
click at [464, 178] on input "text" at bounding box center [453, 180] width 47 height 13
type input "250"
click at [462, 221] on input "text" at bounding box center [453, 224] width 47 height 13
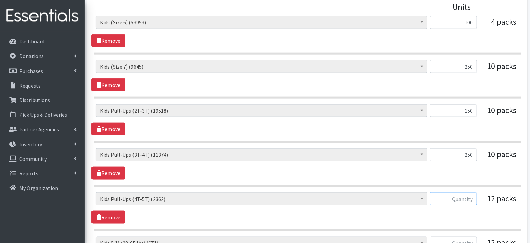
scroll to position [314, 0]
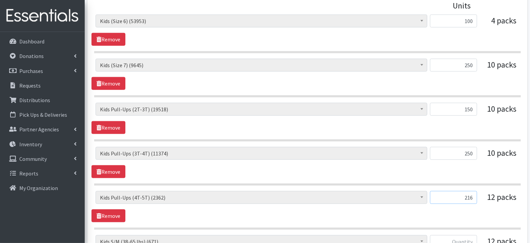
type input "216"
click at [454, 213] on div "Adult Briefs (Large, approx. 38"-56") (2171) Adult Briefs (Medium, approx. 32"-…" at bounding box center [308, 206] width 432 height 31
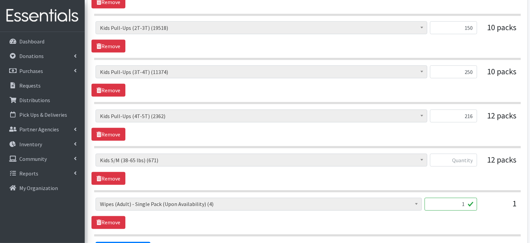
scroll to position [400, 0]
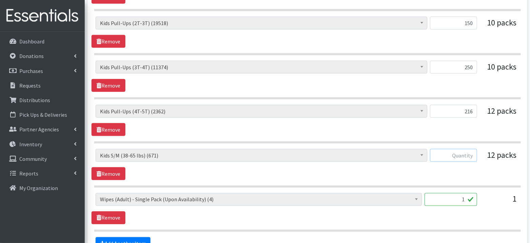
click at [463, 153] on input "text" at bounding box center [453, 155] width 47 height 13
type input "194"
click at [109, 216] on link "Remove" at bounding box center [109, 217] width 34 height 13
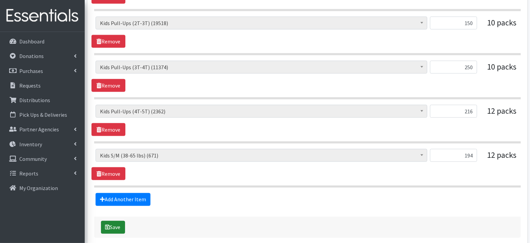
click at [111, 223] on button "Save" at bounding box center [113, 227] width 24 height 13
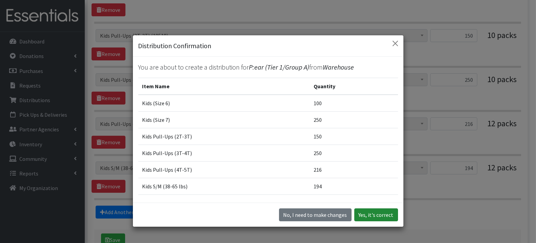
click at [369, 217] on button "Yes, it's correct" at bounding box center [376, 214] width 44 height 13
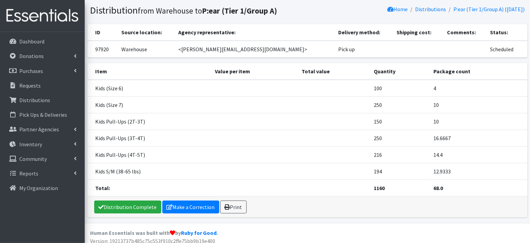
scroll to position [45, 0]
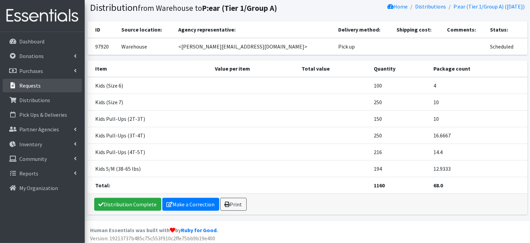
click at [36, 84] on p "Requests" at bounding box center [29, 85] width 21 height 7
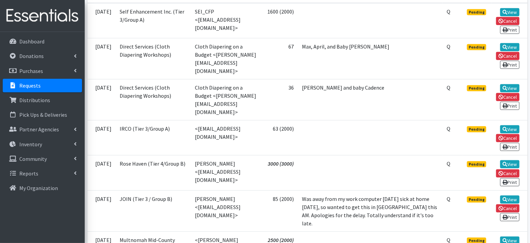
scroll to position [189, 0]
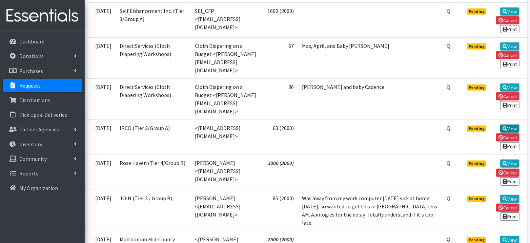
click at [509, 124] on link "View" at bounding box center [510, 128] width 19 height 8
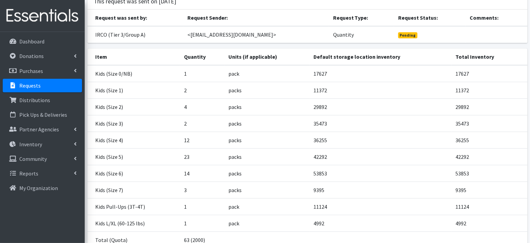
scroll to position [104, 0]
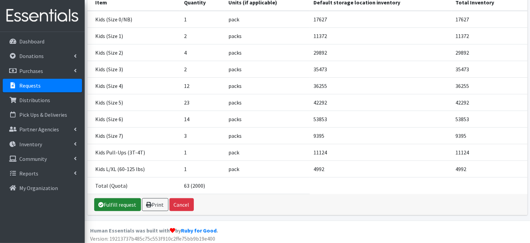
click at [115, 201] on link "Fulfill request" at bounding box center [117, 204] width 47 height 13
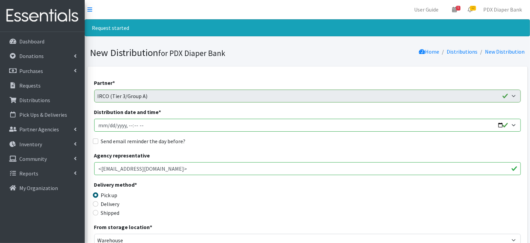
click at [107, 124] on input "Distribution date and time *" at bounding box center [307, 125] width 427 height 13
type input "2025-10-09T23:59"
type input "2025-10-09T09:00"
click at [113, 138] on label "Send email reminder the day before?" at bounding box center [143, 141] width 85 height 8
click at [98, 138] on input "Send email reminder the day before?" at bounding box center [95, 140] width 5 height 5
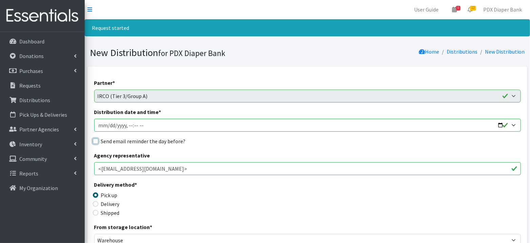
checkbox input "true"
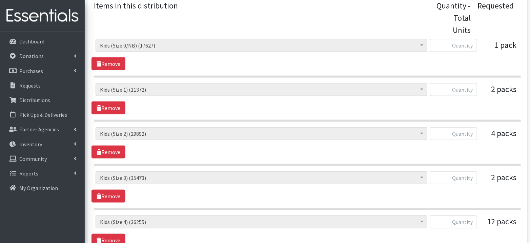
scroll to position [284, 0]
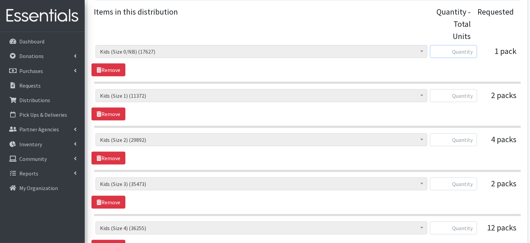
click at [460, 51] on input "text" at bounding box center [453, 51] width 47 height 13
type input "32"
click at [469, 93] on input "text" at bounding box center [453, 95] width 47 height 13
type input "84"
click at [465, 134] on input "text" at bounding box center [453, 139] width 47 height 13
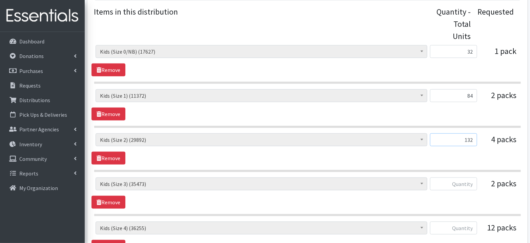
type input "132"
click at [465, 183] on input "text" at bounding box center [453, 183] width 47 height 13
type input "50"
click at [464, 200] on div "Adult Briefs (Large, approx. 38"-56") (2171) Adult Briefs (Medium, approx. 32"-…" at bounding box center [308, 192] width 432 height 31
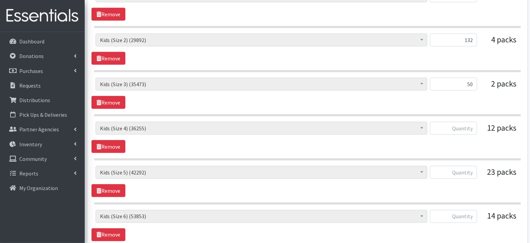
scroll to position [390, 0]
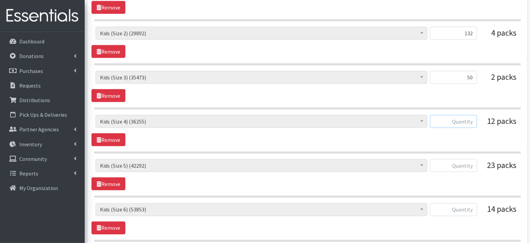
click at [469, 120] on input "text" at bounding box center [453, 121] width 47 height 13
type input "313"
click at [473, 159] on input "text" at bounding box center [453, 165] width 47 height 13
type input "580"
click at [469, 206] on input "text" at bounding box center [453, 209] width 47 height 13
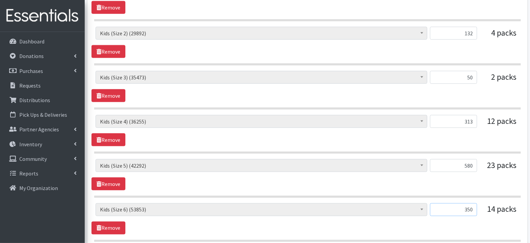
type input "350"
click at [475, 235] on section "Adult Briefs (Large, approx. 38"-56") (2171) Adult Briefs (Medium, approx. 32"-…" at bounding box center [307, 222] width 427 height 39
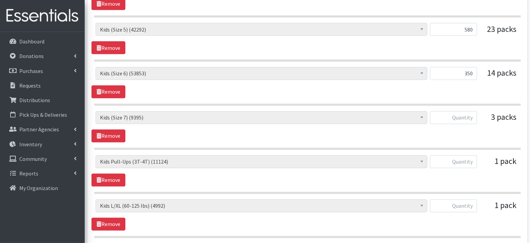
scroll to position [528, 0]
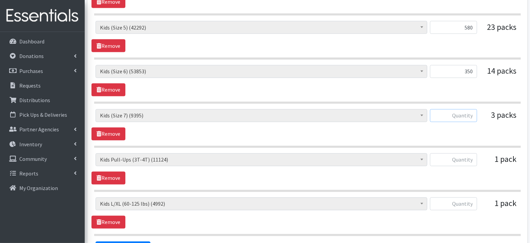
click at [463, 109] on input "text" at bounding box center [453, 115] width 47 height 13
type input "75"
click at [469, 154] on input "text" at bounding box center [453, 159] width 47 height 13
type input "28"
click at [467, 199] on input "text" at bounding box center [453, 203] width 47 height 13
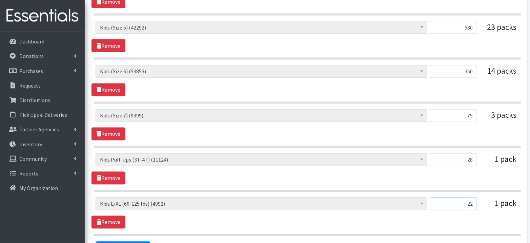
type input "22"
click at [457, 215] on div "Adult Briefs (Large, approx. 38"-56") (2171) Adult Briefs (Medium, approx. 32"-…" at bounding box center [308, 212] width 432 height 31
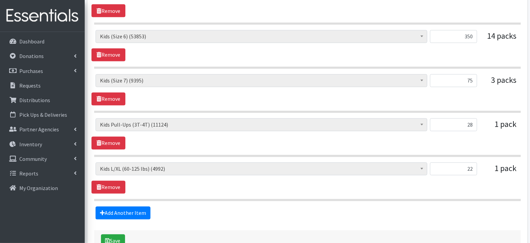
scroll to position [562, 0]
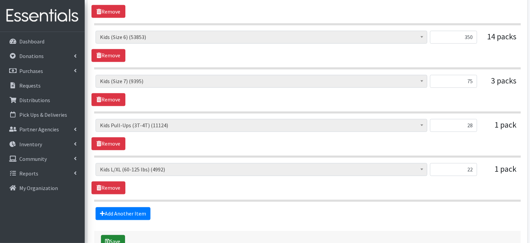
click at [118, 235] on button "Save" at bounding box center [113, 241] width 24 height 13
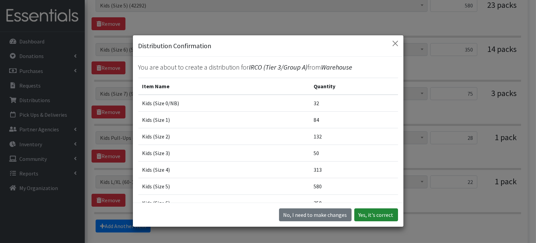
click at [379, 216] on button "Yes, it's correct" at bounding box center [376, 214] width 44 height 13
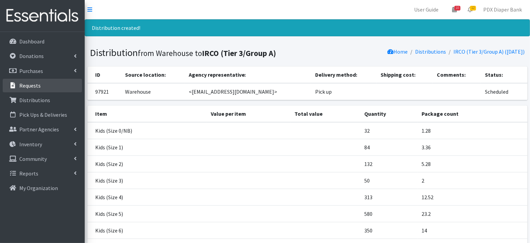
click at [30, 83] on p "Requests" at bounding box center [29, 85] width 21 height 7
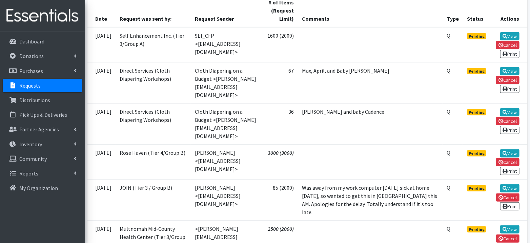
scroll to position [156, 0]
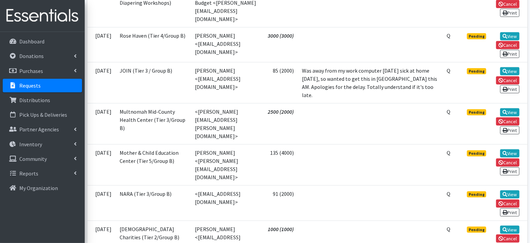
scroll to position [283, 0]
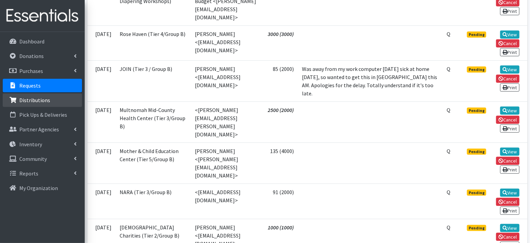
click at [26, 101] on p "Distributions" at bounding box center [34, 100] width 31 height 7
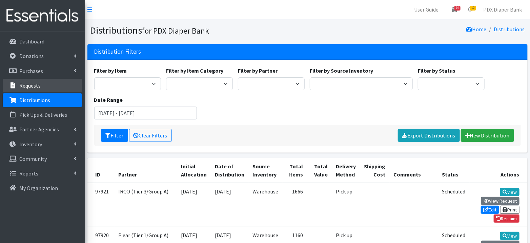
click at [38, 84] on p "Requests" at bounding box center [29, 85] width 21 height 7
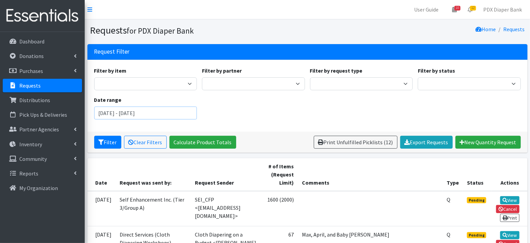
click at [134, 111] on input "[DATE] - [DATE]" at bounding box center [145, 112] width 103 height 13
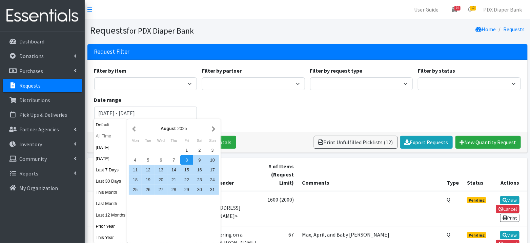
click at [110, 134] on button "All Time" at bounding box center [110, 136] width 33 height 10
type input "[DATE] - [DATE]"
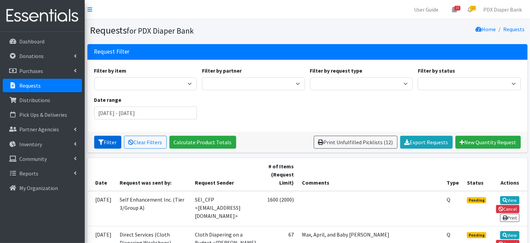
click at [108, 143] on button "Filter" at bounding box center [107, 142] width 27 height 13
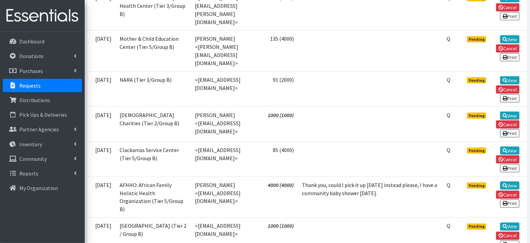
scroll to position [397, 0]
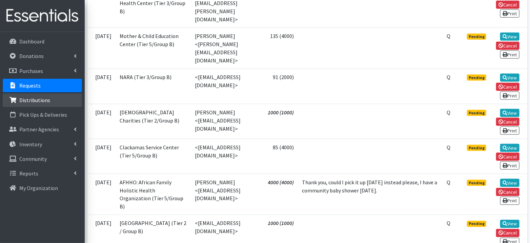
click at [33, 98] on p "Distributions" at bounding box center [34, 100] width 31 height 7
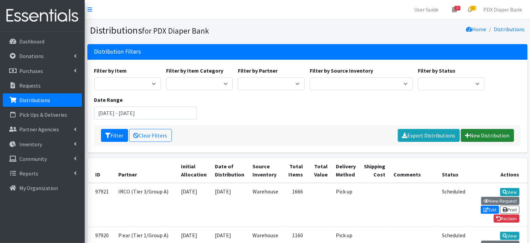
click at [492, 137] on link "New Distribution" at bounding box center [487, 135] width 53 height 13
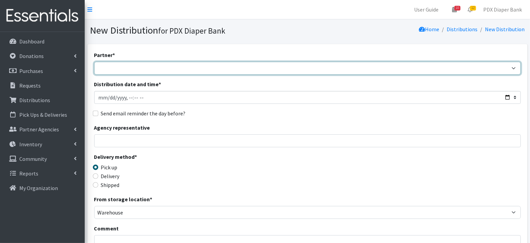
click at [207, 68] on select "AFHHO: African Family Holistic Health Organization (Tier 5/Group B) Beach Bum D…" at bounding box center [307, 68] width 427 height 13
select select "223"
click at [94, 62] on select "AFHHO: African Family Holistic Health Organization (Tier 5/Group B) Beach Bum D…" at bounding box center [307, 68] width 427 height 13
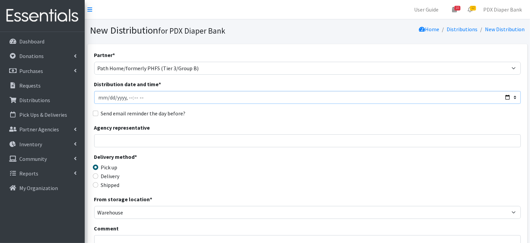
click at [107, 99] on input "Distribution date and time *" at bounding box center [307, 97] width 427 height 13
type input "[DATE]T23:59"
type input "[DATE]T09:00"
click at [108, 110] on label "Send email reminder the day before?" at bounding box center [143, 113] width 85 height 8
click at [98, 111] on input "Send email reminder the day before?" at bounding box center [95, 113] width 5 height 5
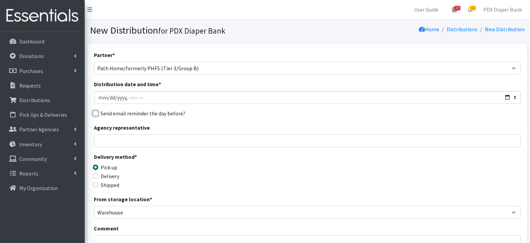
checkbox input "true"
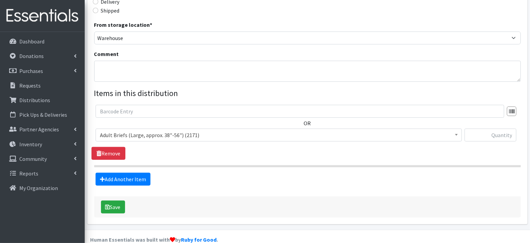
scroll to position [184, 0]
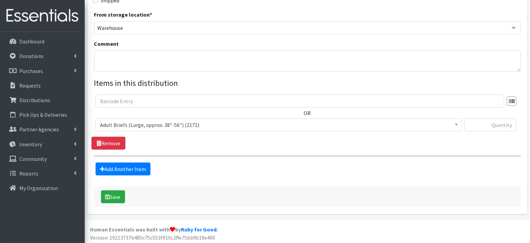
click at [168, 125] on span "Adult Briefs (Large, approx. 38"-56") (2171)" at bounding box center [279, 124] width 358 height 9
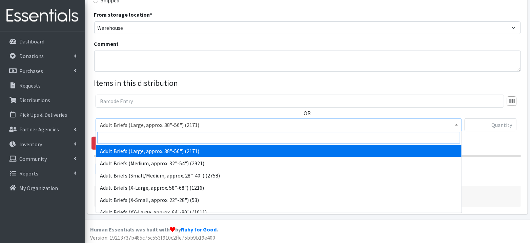
click at [161, 137] on input "search" at bounding box center [278, 138] width 363 height 12
type input "4)"
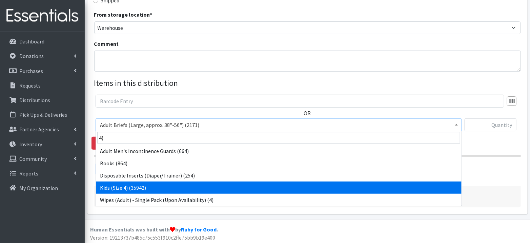
select select "1161"
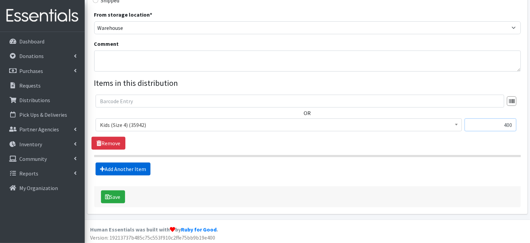
type input "400"
click at [121, 169] on link "Add Another Item" at bounding box center [123, 168] width 55 height 13
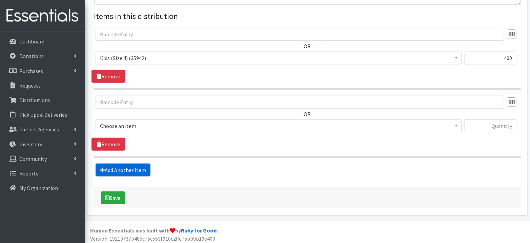
scroll to position [252, 0]
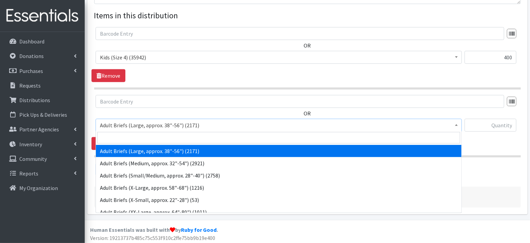
click at [144, 125] on span "Adult Briefs (Large, approx. 38"-56") (2171)" at bounding box center [279, 124] width 358 height 9
click at [145, 140] on input "search" at bounding box center [278, 138] width 363 height 12
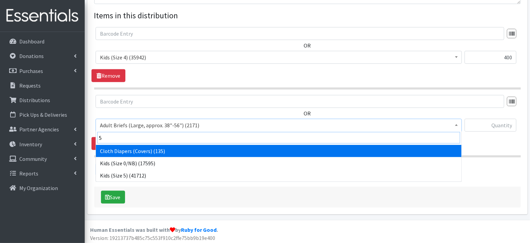
type input "5)"
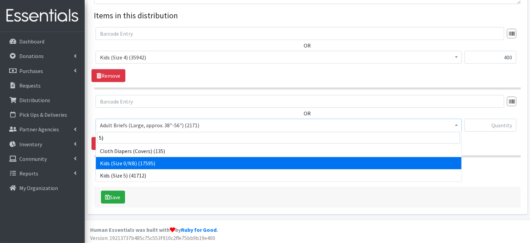
select select "1162"
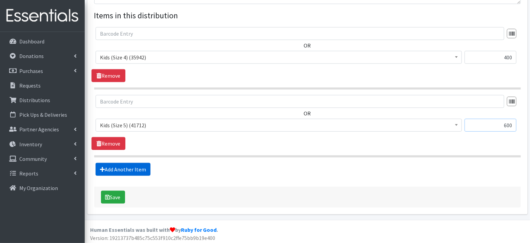
type input "600"
click at [119, 164] on link "Add Another Item" at bounding box center [123, 169] width 55 height 13
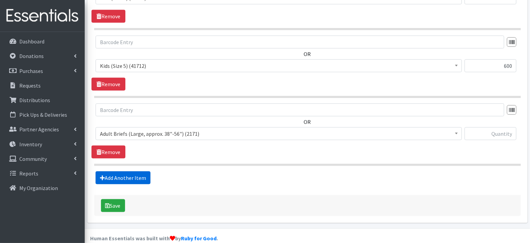
scroll to position [319, 0]
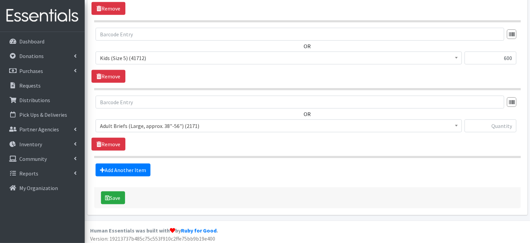
click at [147, 127] on span "Adult Briefs (Large, approx. 38"-56") (2171)" at bounding box center [279, 125] width 358 height 9
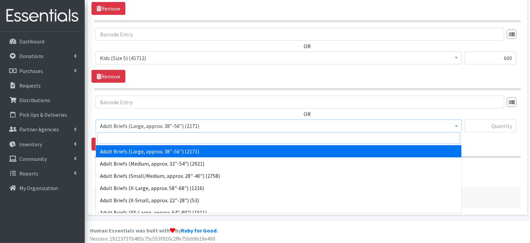
click at [144, 136] on input "search" at bounding box center [278, 138] width 363 height 12
type input "6)"
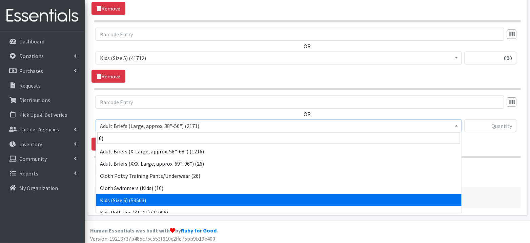
select select "1164"
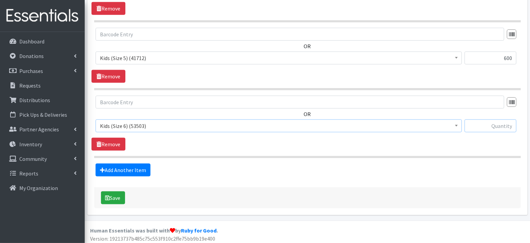
click at [494, 120] on input "text" at bounding box center [491, 125] width 52 height 13
type input "300"
click at [135, 166] on link "Add Another Item" at bounding box center [123, 169] width 55 height 13
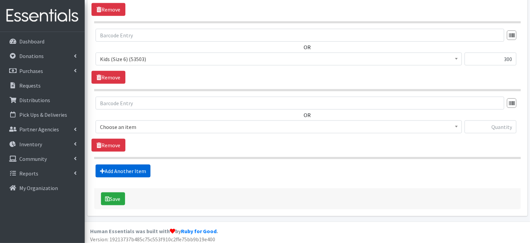
scroll to position [387, 0]
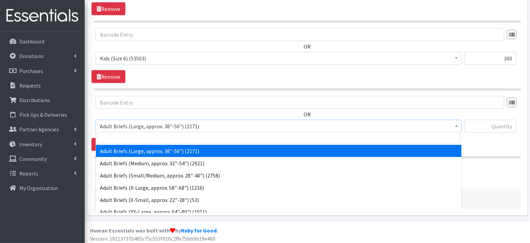
click at [148, 125] on span "Adult Briefs (Large, approx. 38"-56") (2171)" at bounding box center [279, 125] width 358 height 9
click at [142, 137] on input "search" at bounding box center [278, 138] width 363 height 12
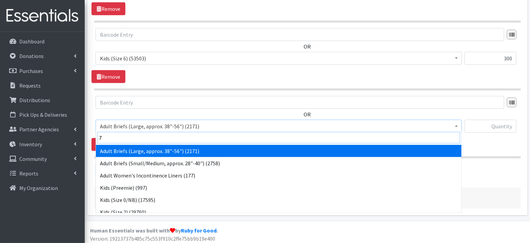
type input "7)"
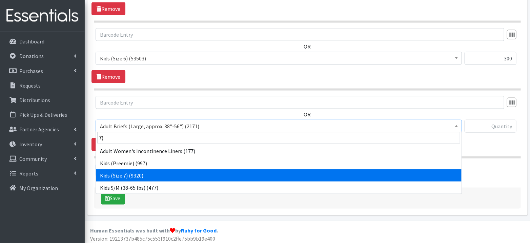
select select "1631"
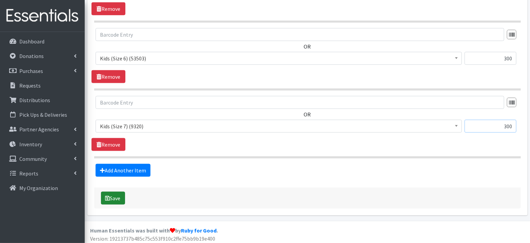
type input "300"
click at [121, 196] on button "Save" at bounding box center [113, 198] width 24 height 13
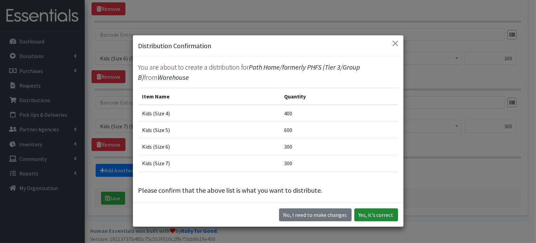
click at [382, 214] on button "Yes, it's correct" at bounding box center [376, 214] width 44 height 13
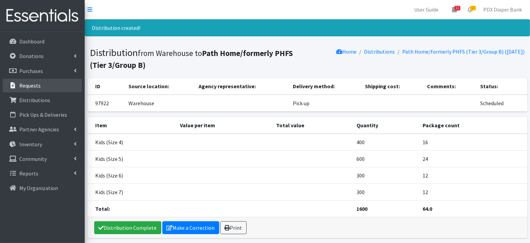
click at [45, 89] on link "Requests" at bounding box center [42, 86] width 79 height 14
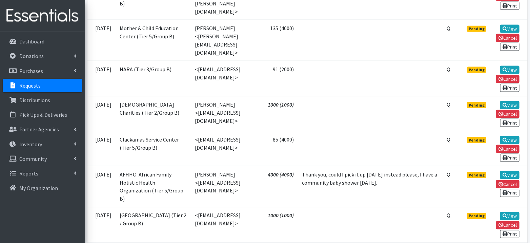
scroll to position [408, 0]
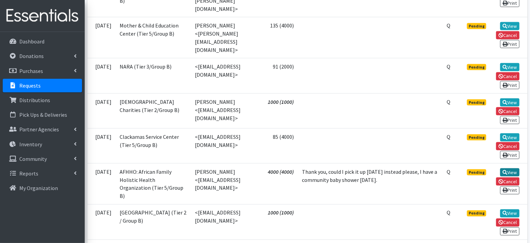
click at [514, 168] on link "View" at bounding box center [510, 172] width 19 height 8
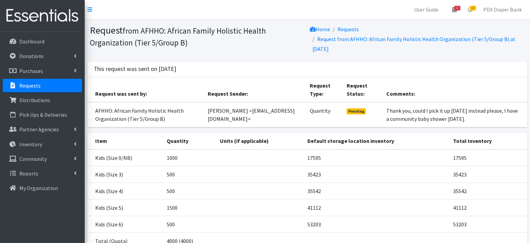
scroll to position [56, 0]
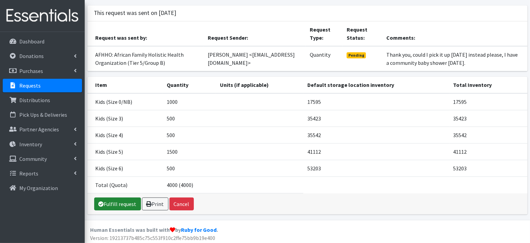
click at [123, 197] on link "Fulfill request" at bounding box center [117, 203] width 47 height 13
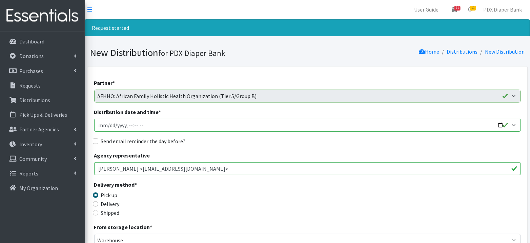
click at [110, 124] on input "Distribution date and time *" at bounding box center [307, 125] width 427 height 13
type input "[DATE]T23:59"
type input "[DATE]T09:00"
click at [114, 139] on label "Send email reminder the day before?" at bounding box center [143, 141] width 85 height 8
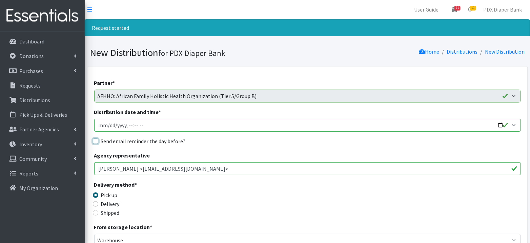
click at [98, 139] on input "Send email reminder the day before?" at bounding box center [95, 140] width 5 height 5
checkbox input "true"
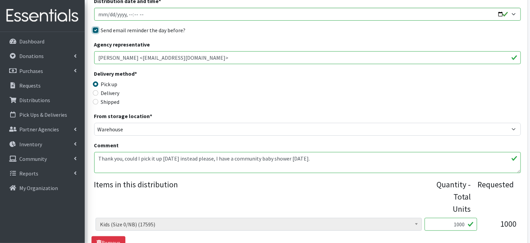
scroll to position [112, 0]
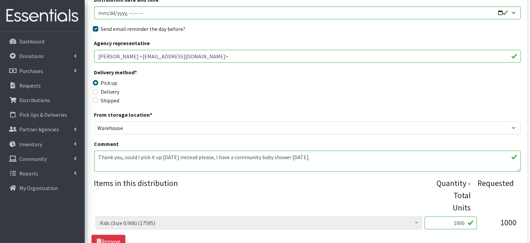
click at [170, 155] on textarea "Thank you, could I pick it up Thursday instead please, I have a community baby …" at bounding box center [307, 161] width 427 height 21
click at [289, 182] on legend "Items in this distribution" at bounding box center [265, 194] width 342 height 34
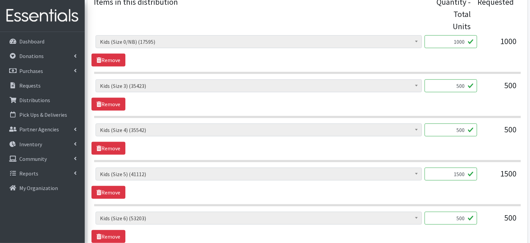
scroll to position [307, 0]
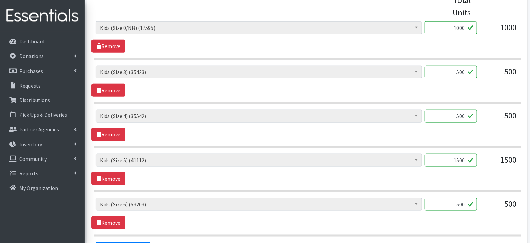
click at [465, 116] on input "500" at bounding box center [451, 116] width 53 height 13
type input "509"
click at [466, 160] on input "1500" at bounding box center [451, 160] width 53 height 13
type input "1510"
click at [434, 194] on div "Adult Briefs (Large, approx. 38"-56") (2171) Adult Briefs (Medium, approx. 32"-…" at bounding box center [307, 128] width 427 height 215
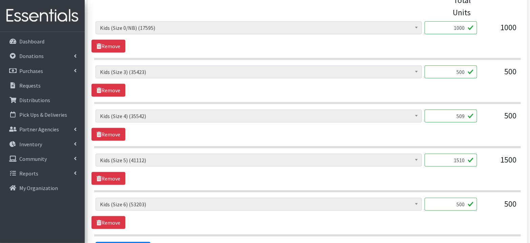
click at [463, 202] on input "500" at bounding box center [451, 204] width 53 height 13
type input "504"
click at [446, 224] on div "Adult Briefs (Large, approx. 38"-56") (2171) Adult Briefs (Medium, approx. 32"-…" at bounding box center [308, 213] width 432 height 31
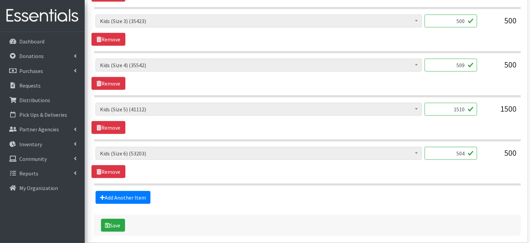
scroll to position [385, 0]
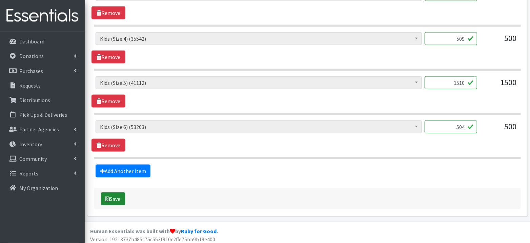
click at [116, 193] on button "Save" at bounding box center [113, 198] width 24 height 13
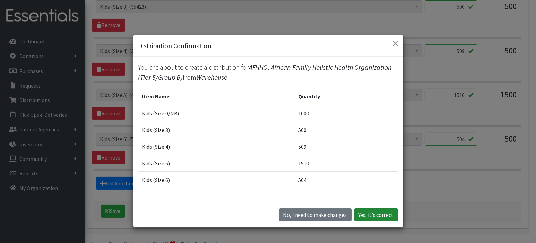
click at [378, 216] on button "Yes, it's correct" at bounding box center [376, 214] width 44 height 13
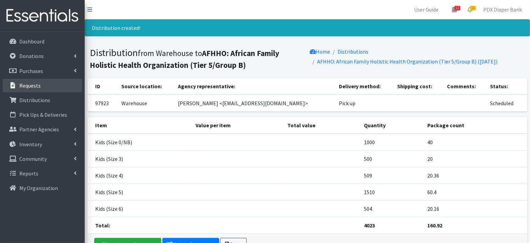
click at [29, 86] on p "Requests" at bounding box center [29, 85] width 21 height 7
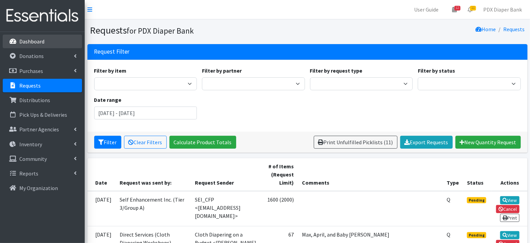
click at [44, 42] on link "Dashboard" at bounding box center [42, 42] width 79 height 14
